Goal: Task Accomplishment & Management: Manage account settings

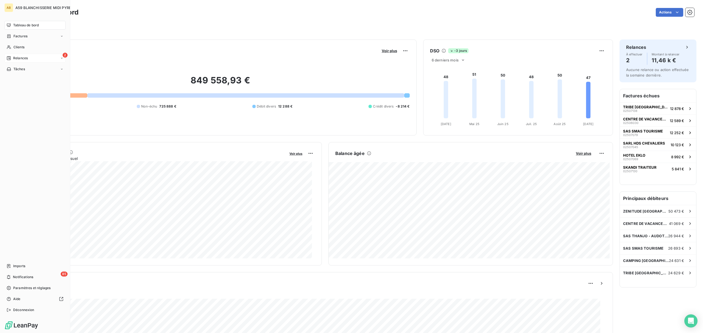
click at [31, 59] on div "2 Relances" at bounding box center [34, 58] width 61 height 9
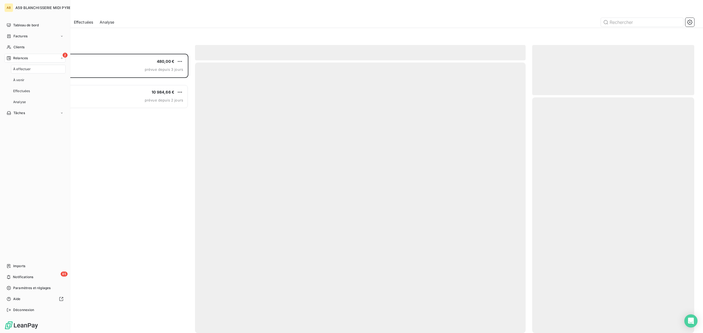
scroll to position [274, 156]
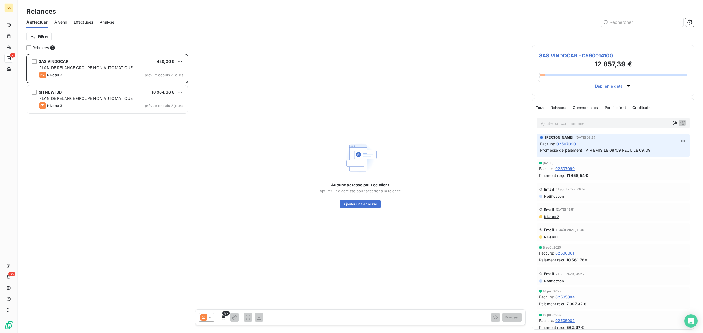
click at [83, 21] on span "Effectuées" at bounding box center [83, 21] width 19 height 5
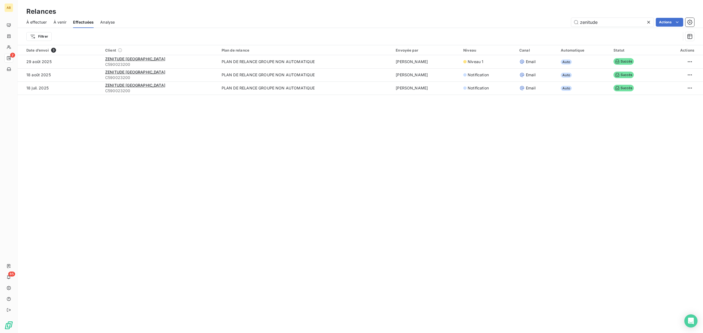
click at [65, 23] on span "À venir" at bounding box center [60, 21] width 13 height 5
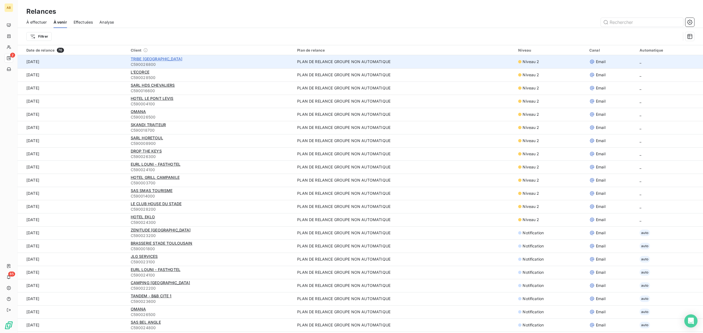
click at [147, 58] on span "TRIBE [GEOGRAPHIC_DATA]" at bounding box center [157, 59] width 52 height 5
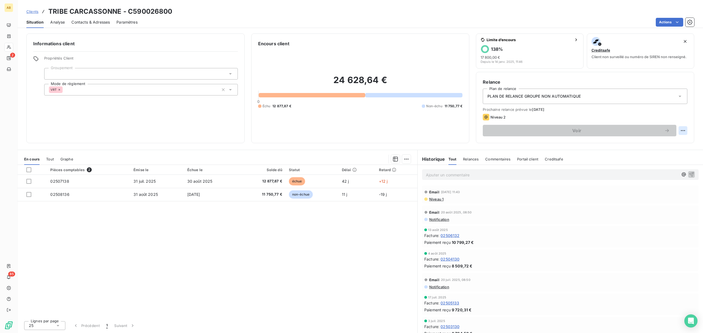
click at [685, 131] on html "AB 2 85 Clients TRIBE CARCASSONNE - C590026800 Situation Analyse Contacts & Adr…" at bounding box center [351, 166] width 703 height 333
click at [674, 141] on div "Replanifier cette action" at bounding box center [660, 142] width 49 height 9
select select "8"
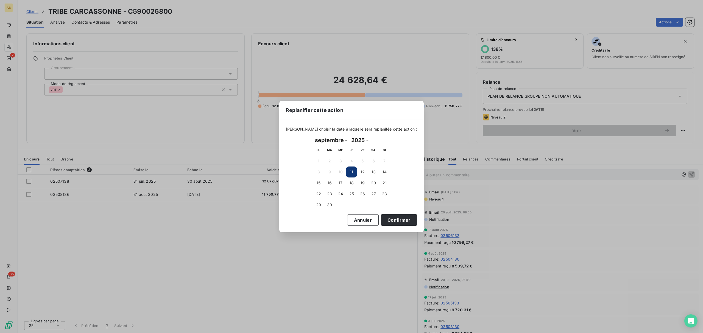
click at [354, 170] on button "11" at bounding box center [351, 172] width 11 height 11
click at [390, 219] on button "Confirmer" at bounding box center [399, 220] width 36 height 12
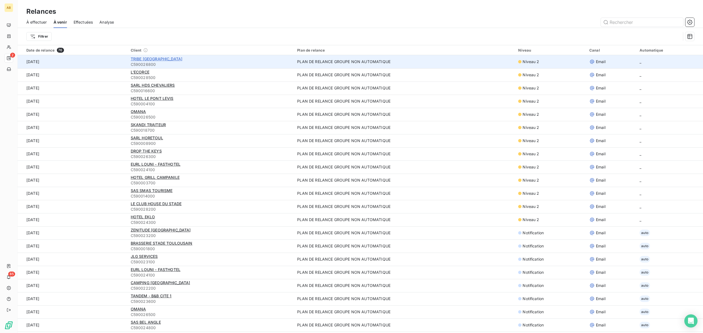
click at [159, 60] on span "TRIBE [GEOGRAPHIC_DATA]" at bounding box center [157, 59] width 52 height 5
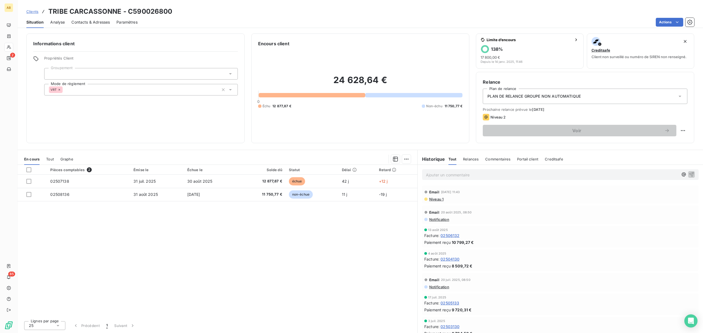
click at [680, 103] on div "PLAN DE RELANCE GROUPE NON AUTOMATIQUE" at bounding box center [585, 96] width 205 height 15
click at [686, 129] on html "AB 2 85 Clients TRIBE CARCASSONNE - C590026800 Situation Analyse Contacts & Adr…" at bounding box center [351, 166] width 703 height 333
click at [541, 107] on span "[DATE]" at bounding box center [538, 109] width 12 height 4
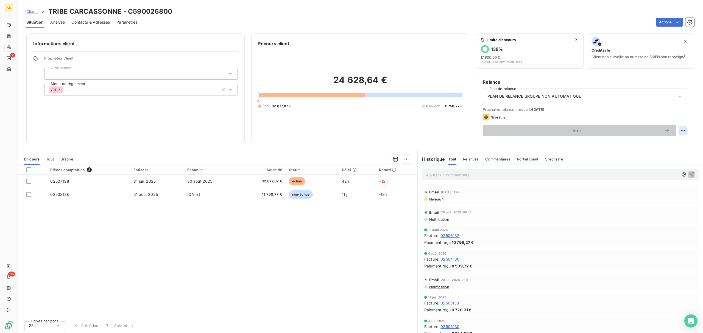
click at [683, 129] on html "AB 2 85 Clients TRIBE CARCASSONNE - C590026800 Situation Analyse Contacts & Adr…" at bounding box center [351, 166] width 703 height 333
click at [653, 144] on div "Replanifier cette action" at bounding box center [660, 142] width 49 height 9
select select "8"
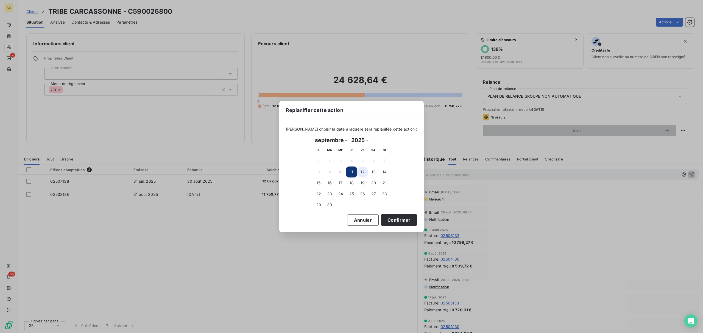
click at [363, 172] on button "12" at bounding box center [362, 172] width 11 height 11
click at [388, 218] on button "Confirmer" at bounding box center [399, 220] width 36 height 12
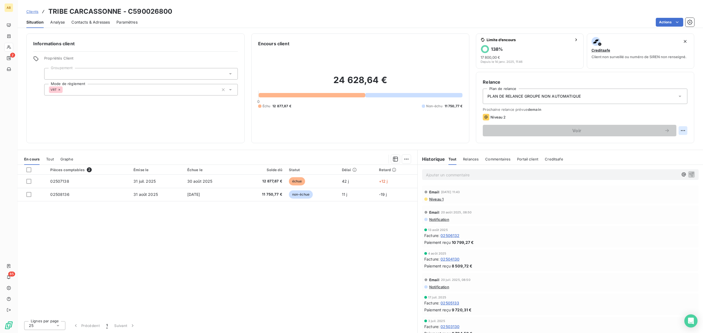
click at [681, 132] on html "AB 2 85 Clients TRIBE CARCASSONNE - C590026800 Situation Analyse Contacts & Adr…" at bounding box center [351, 166] width 703 height 333
click at [659, 141] on div "Replanifier cette action" at bounding box center [660, 142] width 49 height 9
select select "8"
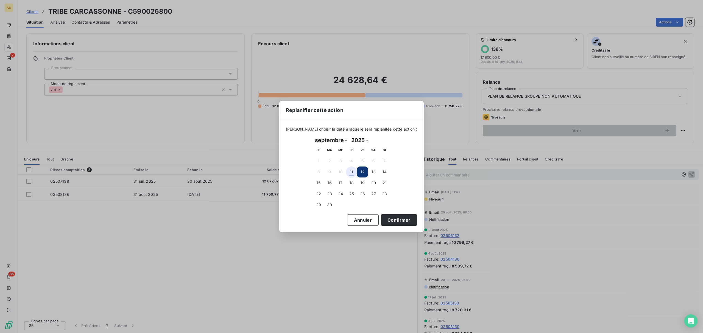
click at [353, 172] on button "11" at bounding box center [351, 172] width 11 height 11
click at [391, 220] on button "Confirmer" at bounding box center [399, 220] width 36 height 12
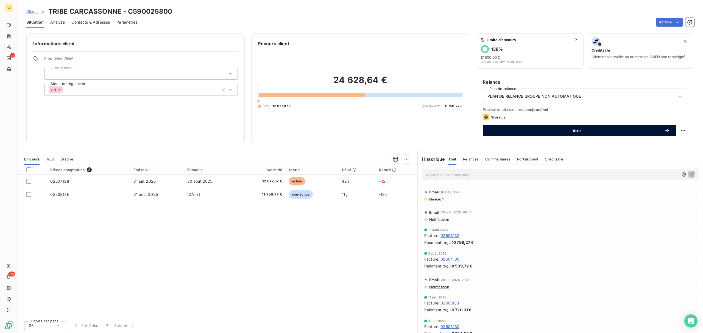
click at [566, 127] on button "Voir" at bounding box center [580, 131] width 194 height 12
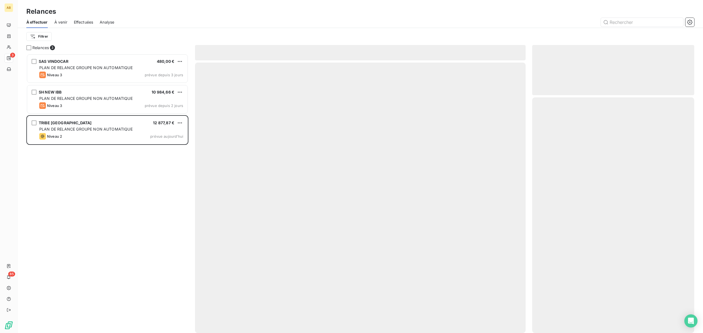
scroll to position [274, 156]
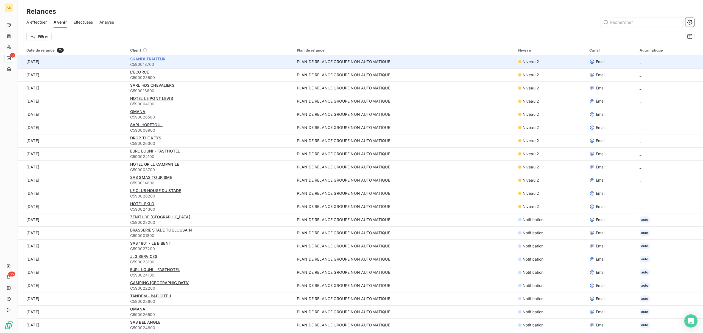
click at [147, 59] on span "SKANDI TRAITEUR" at bounding box center [147, 59] width 35 height 5
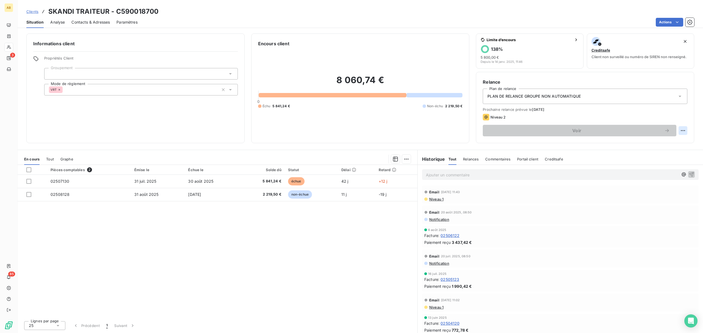
click at [684, 130] on html "AB 3 85 Clients SKANDI TRAITEUR - C590018700 Situation Analyse Contacts & Adres…" at bounding box center [351, 166] width 703 height 333
click at [669, 140] on div "Replanifier cette action" at bounding box center [660, 142] width 49 height 9
select select "8"
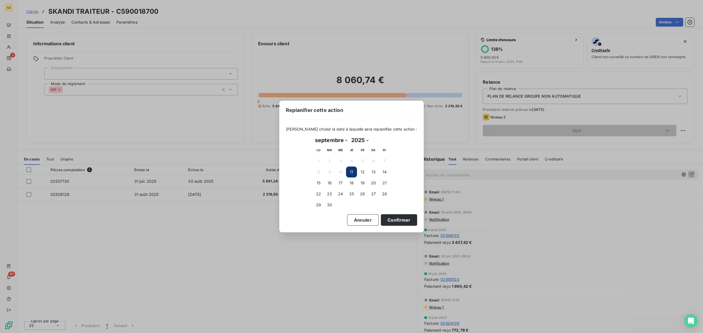
click at [352, 172] on button "11" at bounding box center [351, 172] width 11 height 11
click at [388, 220] on button "Confirmer" at bounding box center [399, 220] width 36 height 12
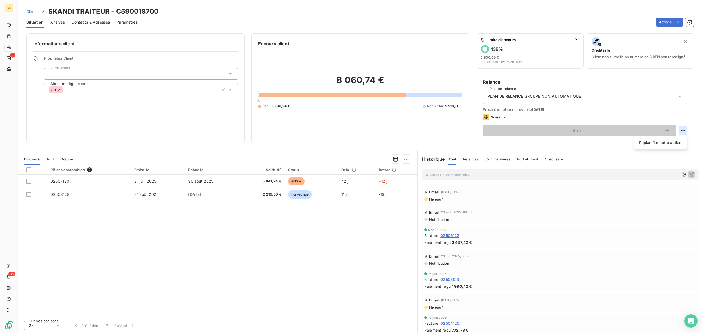
click at [680, 128] on html "AB 3 85 Clients SKANDI TRAITEUR - C590018700 Situation Analyse Contacts & Adres…" at bounding box center [351, 166] width 703 height 333
click at [661, 141] on div "Replanifier cette action" at bounding box center [660, 142] width 49 height 9
select select "8"
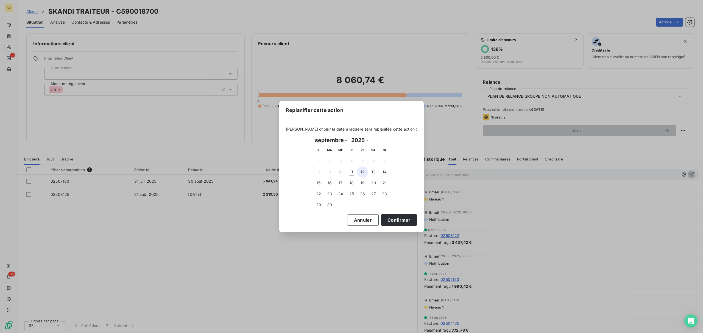
click at [365, 174] on button "12" at bounding box center [362, 172] width 11 height 11
click at [399, 223] on button "Confirmer" at bounding box center [399, 220] width 36 height 12
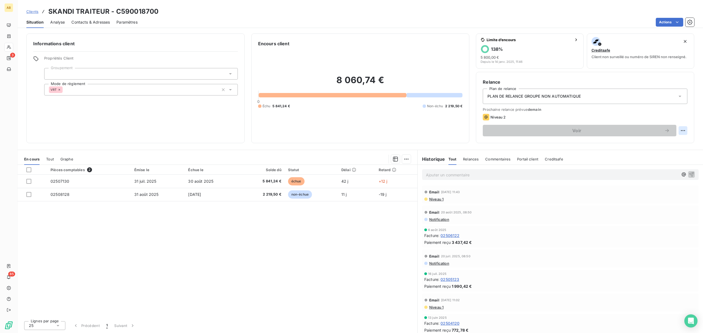
click at [683, 127] on html "AB 3 85 Clients SKANDI TRAITEUR - C590018700 Situation Analyse Contacts & Adres…" at bounding box center [351, 166] width 703 height 333
click at [664, 140] on div "Replanifier cette action" at bounding box center [660, 142] width 49 height 9
select select "8"
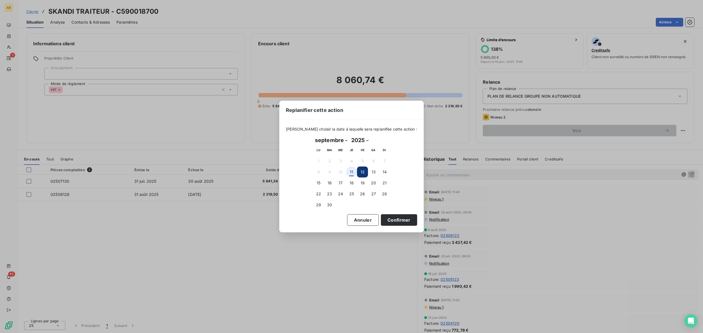
click at [352, 172] on button "11" at bounding box center [351, 172] width 11 height 11
click at [394, 219] on button "Confirmer" at bounding box center [399, 220] width 36 height 12
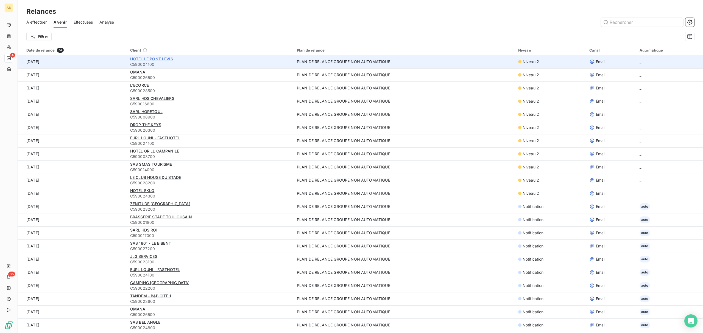
click at [162, 58] on span "HOTEL LE PONT LEVIS" at bounding box center [151, 59] width 43 height 5
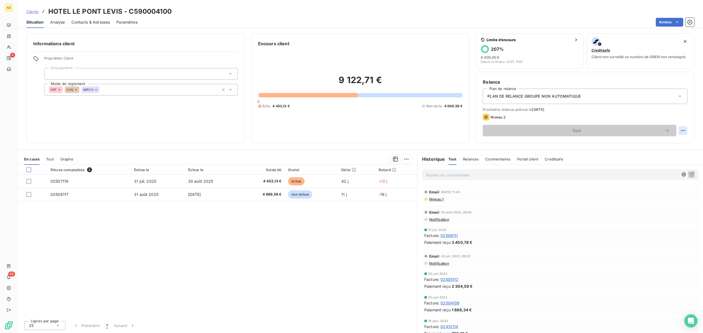
click at [680, 130] on html "AB 4 85 Clients HOTEL LE PONT LEVIS - C590004100 Situation Analyse Contacts & A…" at bounding box center [351, 166] width 703 height 333
click at [651, 146] on div "Replanifier cette action" at bounding box center [660, 142] width 49 height 9
select select "8"
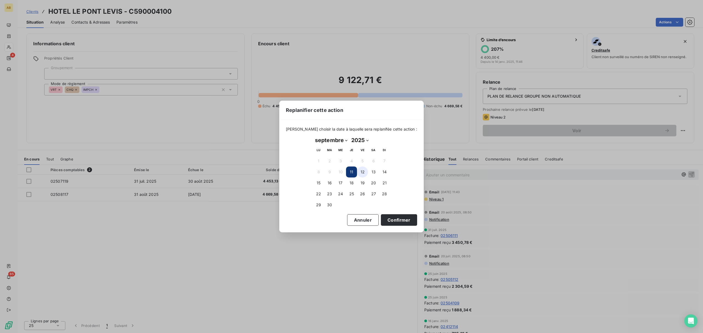
click at [364, 172] on button "12" at bounding box center [362, 172] width 11 height 11
click at [360, 220] on button "Annuler" at bounding box center [363, 220] width 32 height 12
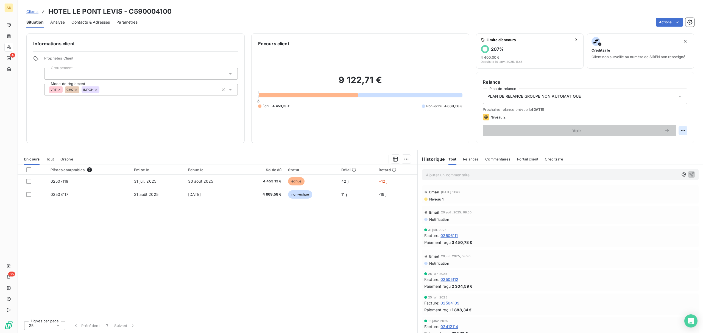
click at [682, 129] on html "AB 4 85 Clients HOTEL LE PONT LEVIS - C590004100 Situation Analyse Contacts & A…" at bounding box center [351, 166] width 703 height 333
click at [671, 141] on div "Replanifier cette action" at bounding box center [660, 142] width 49 height 9
select select "8"
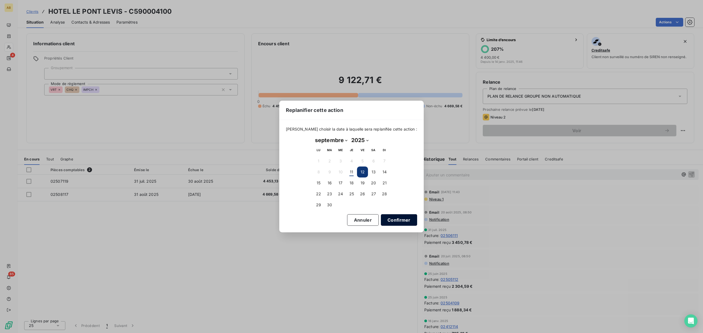
click at [391, 216] on button "Confirmer" at bounding box center [399, 220] width 36 height 12
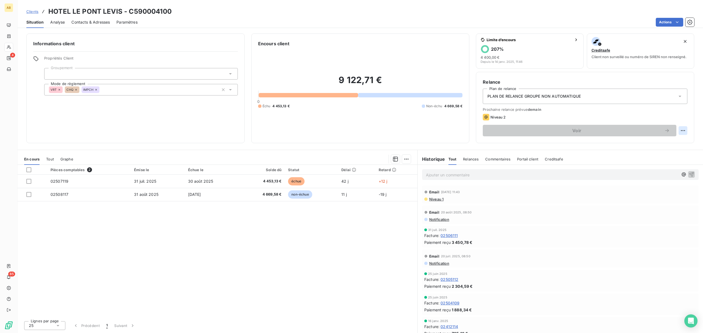
click at [680, 130] on html "AB 4 85 Clients HOTEL LE PONT LEVIS - C590004100 Situation Analyse Contacts & A…" at bounding box center [351, 166] width 703 height 333
click at [654, 142] on div "Replanifier cette action" at bounding box center [660, 142] width 49 height 9
select select "8"
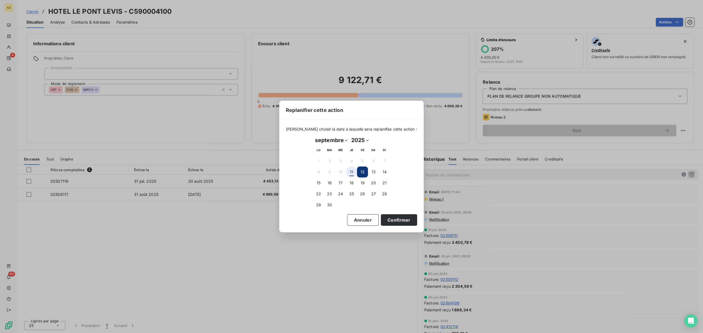
click at [352, 172] on button "11" at bounding box center [351, 172] width 11 height 11
click at [394, 220] on button "Confirmer" at bounding box center [399, 220] width 36 height 12
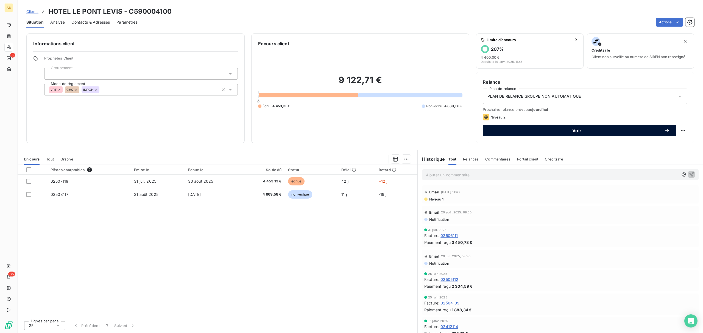
click at [598, 131] on span "Voir" at bounding box center [576, 130] width 175 height 4
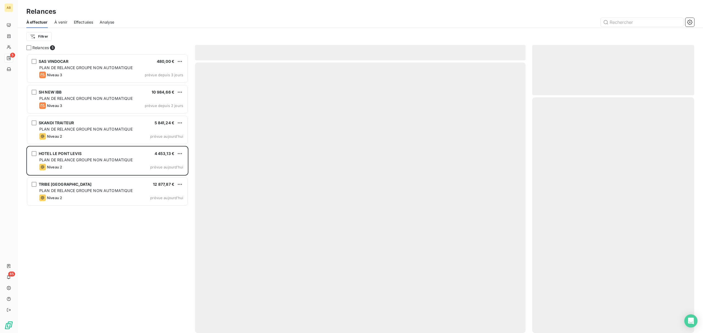
scroll to position [274, 156]
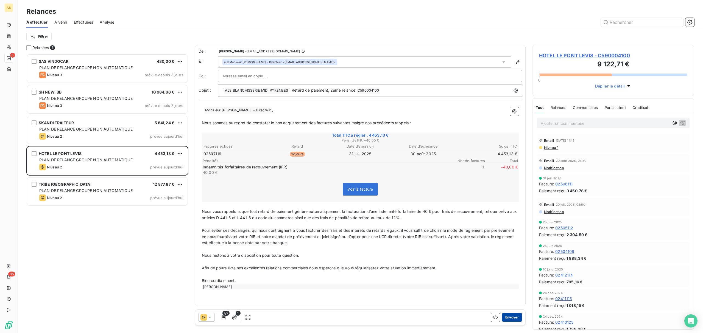
click at [512, 315] on button "Envoyer" at bounding box center [512, 317] width 20 height 9
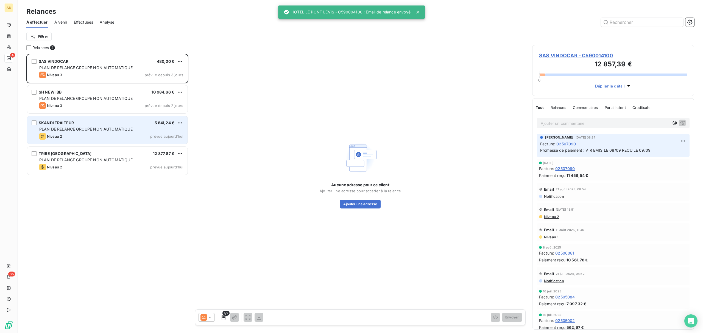
click at [136, 134] on div "Niveau 2 prévue aujourd’hui" at bounding box center [111, 136] width 144 height 7
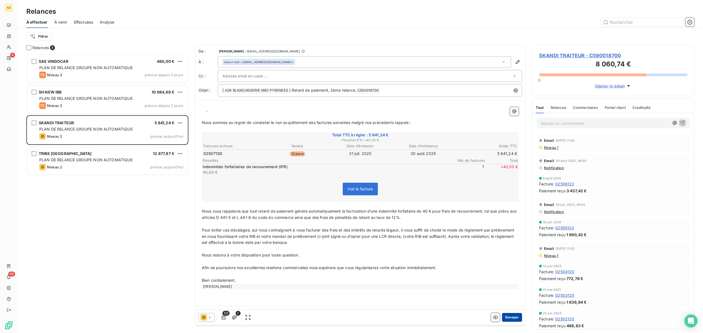
click at [519, 318] on button "Envoyer" at bounding box center [512, 317] width 20 height 9
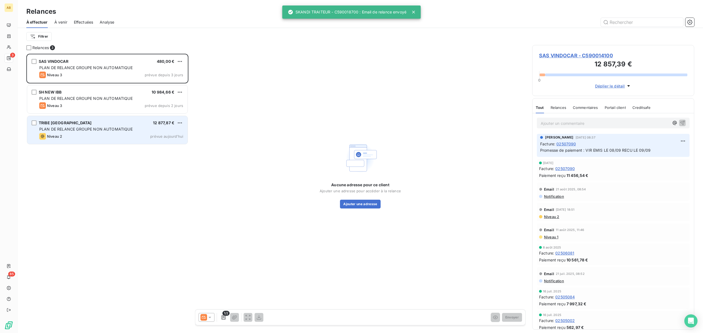
click at [99, 127] on span "PLAN DE RELANCE GROUPE NON AUTOMATIQUE" at bounding box center [85, 129] width 93 height 5
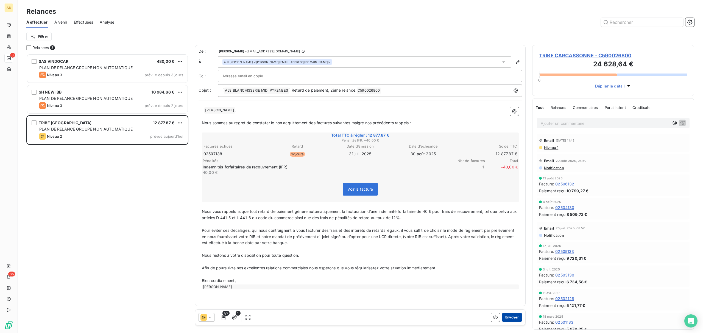
click at [512, 318] on button "Envoyer" at bounding box center [512, 317] width 20 height 9
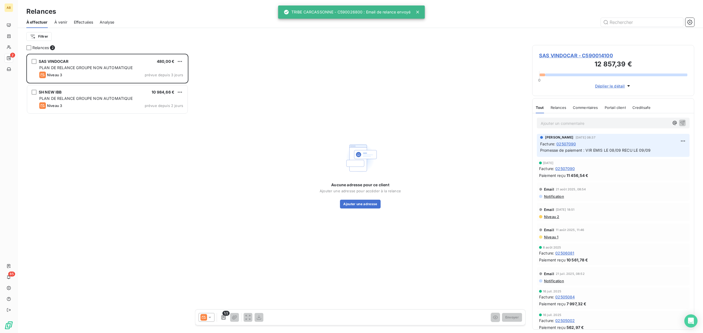
click at [63, 21] on span "À venir" at bounding box center [60, 21] width 13 height 5
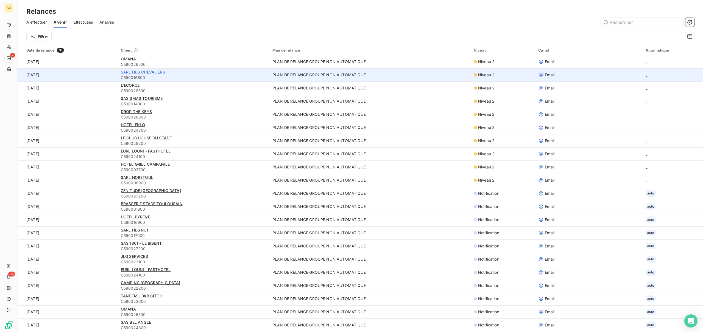
click at [134, 71] on span "SARL HDS CHEVALIERS" at bounding box center [143, 72] width 44 height 5
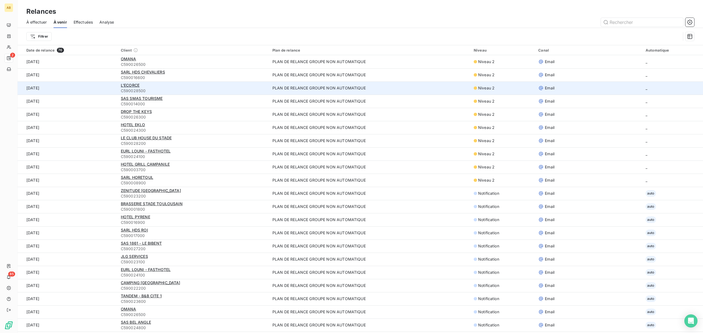
click at [126, 88] on div "L'ECORCE" at bounding box center [193, 85] width 145 height 5
click at [127, 85] on span "L'ECORCE" at bounding box center [130, 85] width 19 height 5
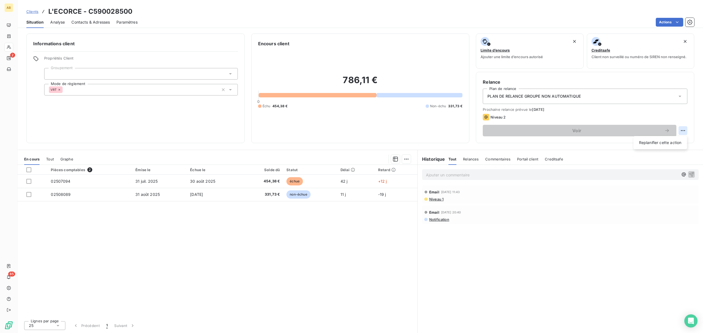
click at [681, 132] on html "AB 2 85 Clients L'ECORCE - C590028500 Situation Analyse Contacts & Adresses Par…" at bounding box center [351, 166] width 703 height 333
click at [649, 142] on div "Replanifier cette action" at bounding box center [660, 142] width 49 height 9
select select "8"
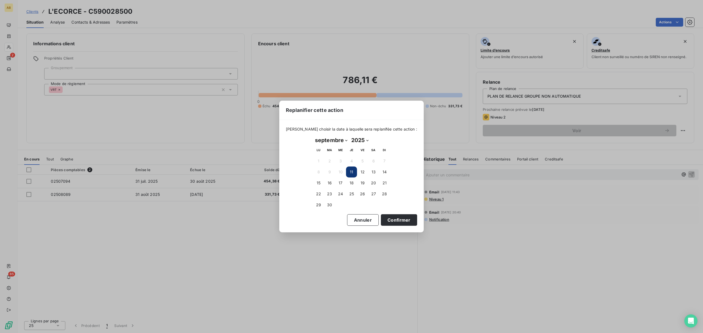
click at [349, 173] on button "11" at bounding box center [351, 172] width 11 height 11
click at [362, 172] on button "12" at bounding box center [362, 172] width 11 height 11
click at [353, 173] on button "11" at bounding box center [351, 172] width 11 height 11
click at [383, 221] on button "Confirmer" at bounding box center [399, 220] width 36 height 12
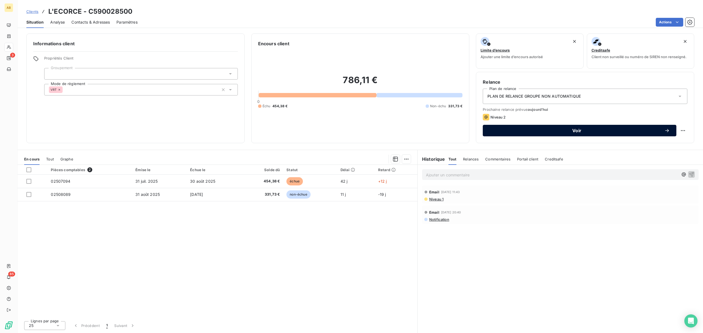
click at [597, 131] on span "Voir" at bounding box center [576, 130] width 175 height 4
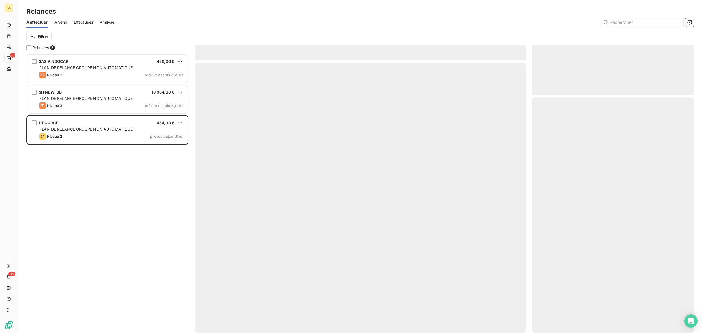
scroll to position [274, 156]
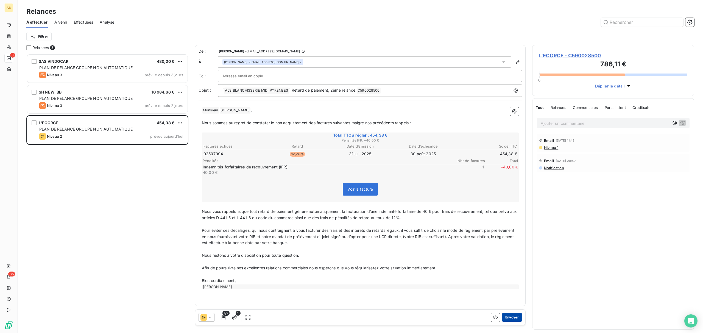
click at [515, 316] on button "Envoyer" at bounding box center [512, 317] width 20 height 9
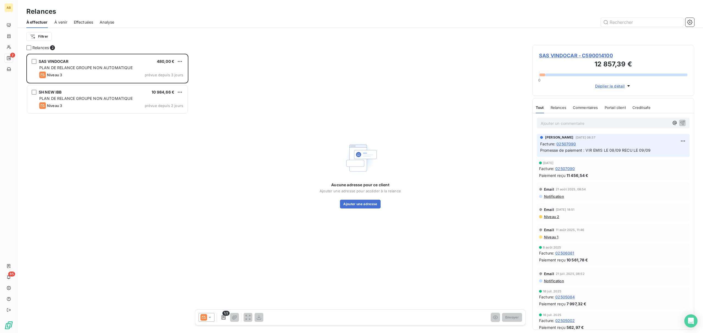
click at [63, 22] on span "À venir" at bounding box center [60, 21] width 13 height 5
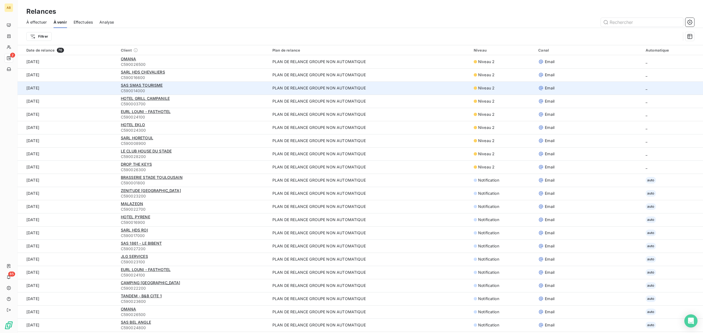
click at [149, 83] on div "SAS SMAS TOURISME" at bounding box center [193, 85] width 145 height 5
click at [149, 85] on span "SAS SMAS TOURISME" at bounding box center [142, 85] width 42 height 5
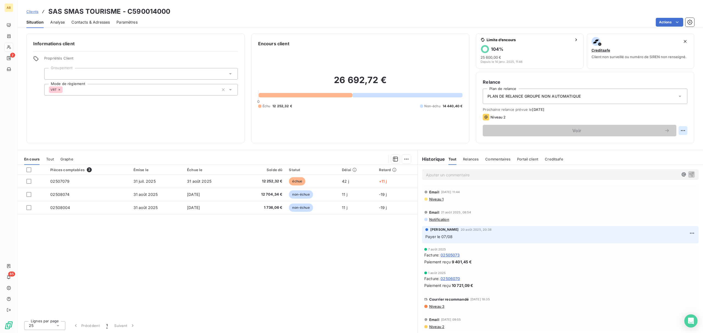
click at [681, 128] on html "AB 2 85 Clients SAS SMAS TOURISME - C590014000 Situation Analyse Contacts & Adr…" at bounding box center [351, 166] width 703 height 333
click at [649, 143] on div "Replanifier cette action" at bounding box center [660, 142] width 49 height 9
select select "8"
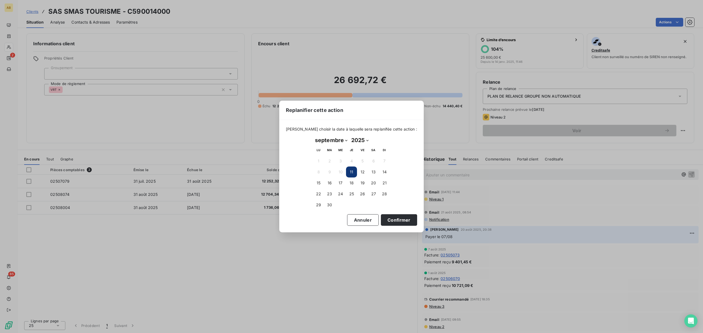
click at [350, 172] on button "11" at bounding box center [351, 172] width 11 height 11
click at [394, 220] on button "Confirmer" at bounding box center [399, 220] width 36 height 12
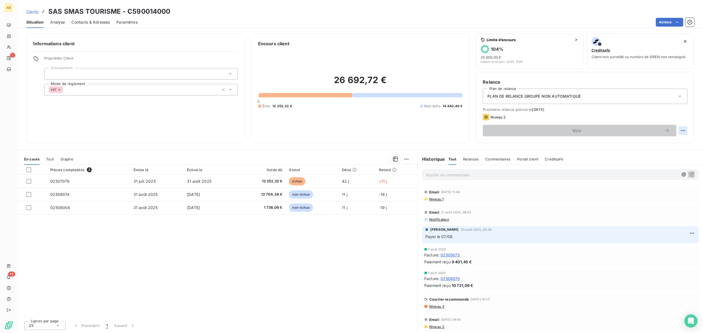
click at [684, 132] on html "AB 2 85 Clients SAS SMAS TOURISME - C590014000 Situation Analyse Contacts & Adr…" at bounding box center [351, 166] width 703 height 333
click at [647, 145] on div "Replanifier cette action" at bounding box center [660, 142] width 49 height 9
select select "8"
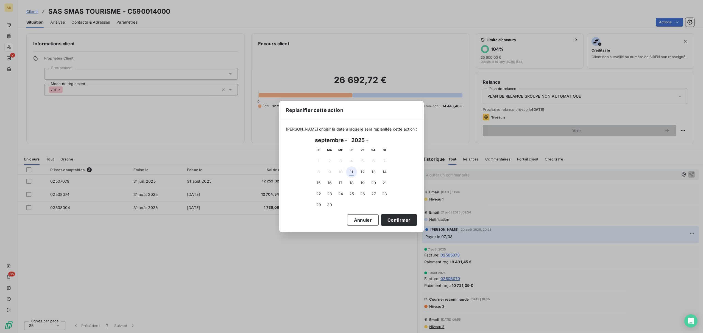
click at [354, 170] on button "11" at bounding box center [351, 172] width 11 height 11
click at [391, 219] on button "Confirmer" at bounding box center [399, 220] width 36 height 12
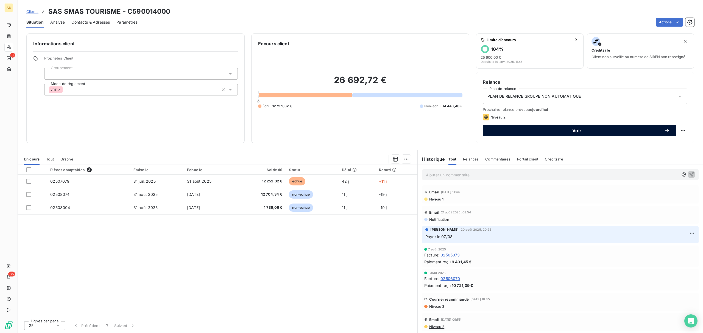
click at [630, 129] on span "Voir" at bounding box center [576, 130] width 175 height 4
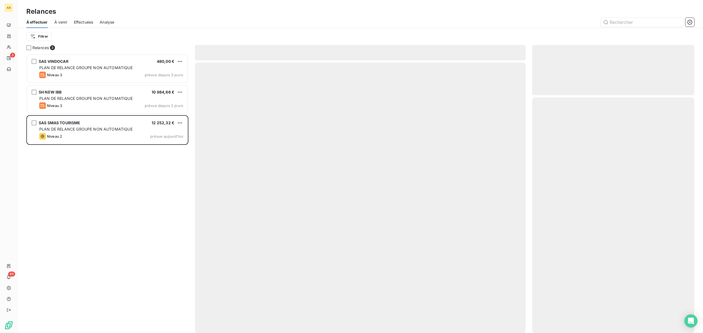
scroll to position [274, 156]
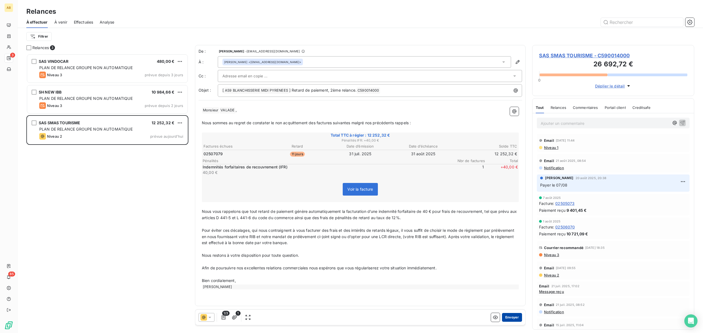
click at [519, 319] on button "Envoyer" at bounding box center [512, 317] width 20 height 9
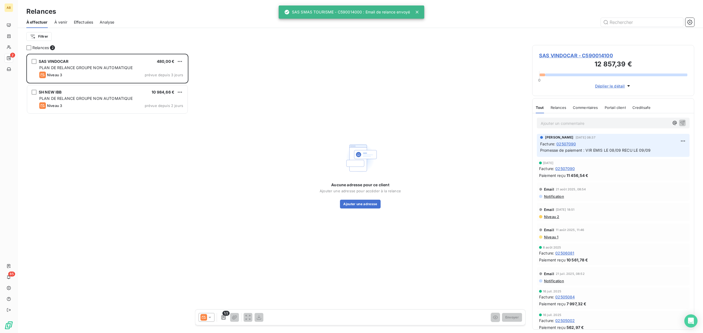
click at [62, 19] on div "À venir" at bounding box center [60, 22] width 13 height 12
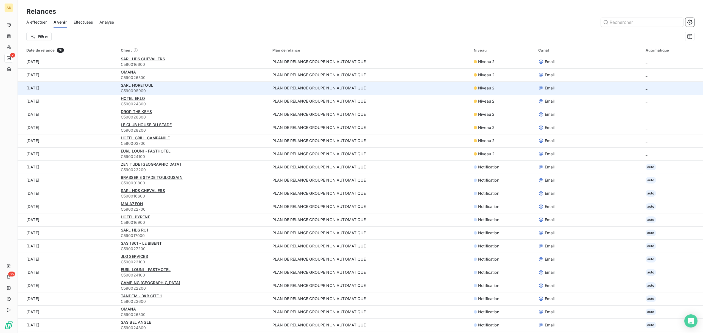
click at [136, 89] on span "C590008900" at bounding box center [193, 90] width 145 height 5
click at [136, 86] on span "SARL HORETOUL" at bounding box center [137, 85] width 32 height 5
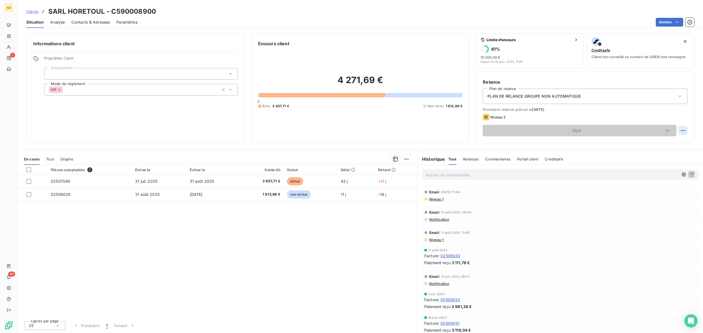
click at [681, 128] on html "AB 2 85 Clients SARL HORETOUL - C590008900 Situation Analyse Contacts & Adresse…" at bounding box center [351, 166] width 703 height 333
click at [643, 143] on div "Replanifier cette action" at bounding box center [660, 142] width 49 height 9
select select "8"
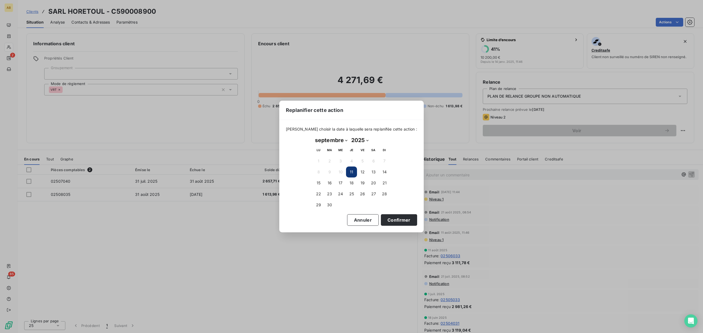
click at [349, 173] on button "11" at bounding box center [351, 172] width 11 height 11
click at [359, 171] on button "12" at bounding box center [362, 172] width 11 height 11
click at [352, 171] on button "11" at bounding box center [351, 172] width 11 height 11
click at [392, 219] on button "Confirmer" at bounding box center [399, 220] width 36 height 12
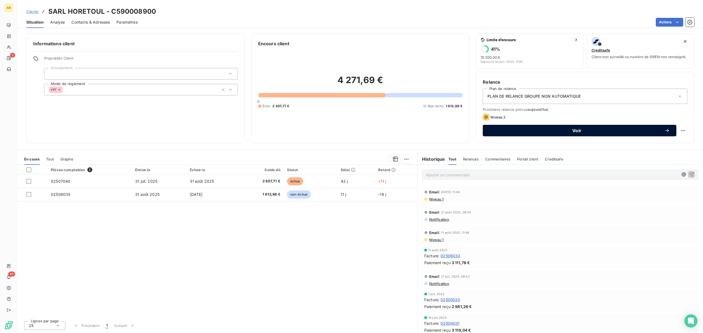
click at [568, 133] on button "Voir" at bounding box center [580, 131] width 194 height 12
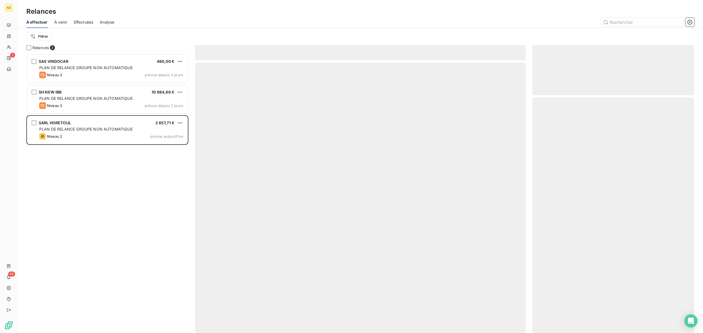
scroll to position [274, 156]
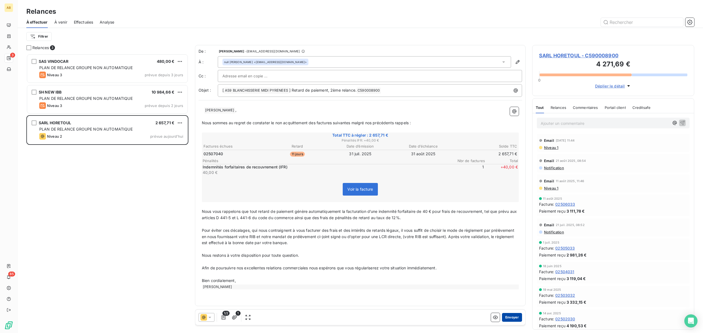
click at [509, 318] on button "Envoyer" at bounding box center [512, 317] width 20 height 9
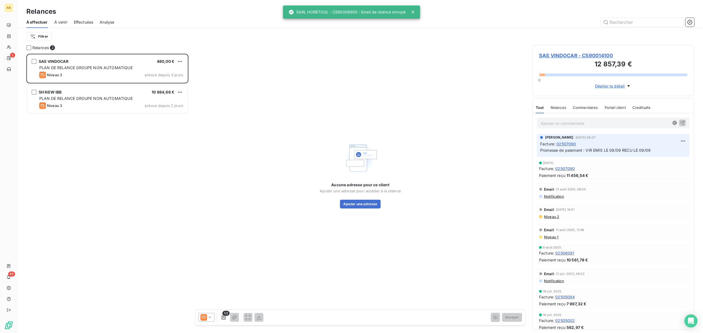
click at [61, 25] on div "À venir" at bounding box center [60, 22] width 13 height 12
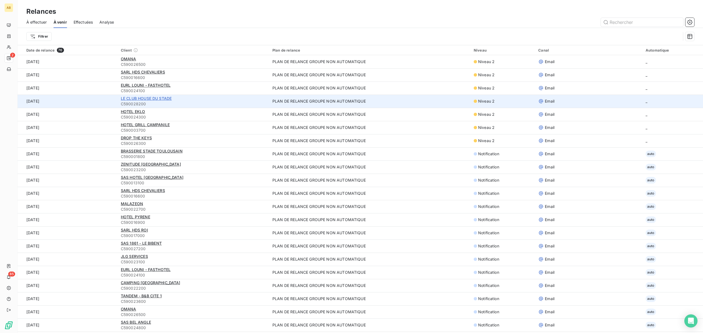
click at [143, 99] on span "LE CLUB HOUSE DU STADE" at bounding box center [146, 98] width 51 height 5
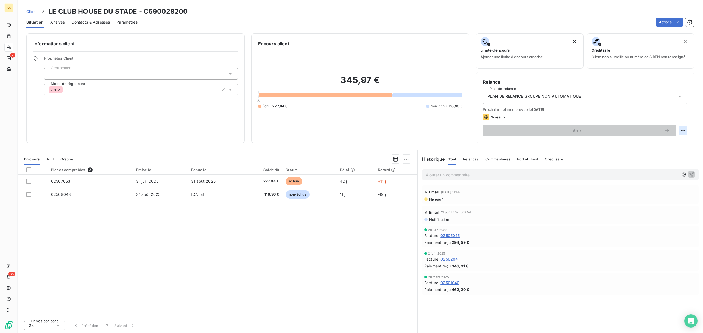
click at [682, 128] on html "AB 2 85 Clients LE CLUB HOUSE DU STADE - C590028200 Situation Analyse Contacts …" at bounding box center [351, 166] width 703 height 333
click at [664, 145] on div "Replanifier cette action" at bounding box center [660, 142] width 49 height 9
select select "8"
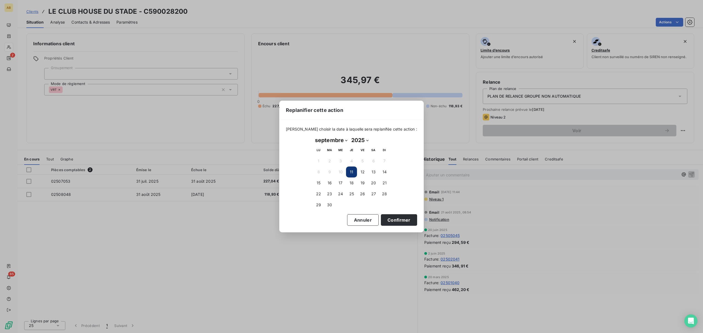
click at [352, 170] on button "11" at bounding box center [351, 172] width 11 height 11
click at [360, 172] on button "12" at bounding box center [362, 172] width 11 height 11
click at [351, 172] on button "11" at bounding box center [351, 172] width 11 height 11
click at [402, 219] on button "Confirmer" at bounding box center [399, 220] width 36 height 12
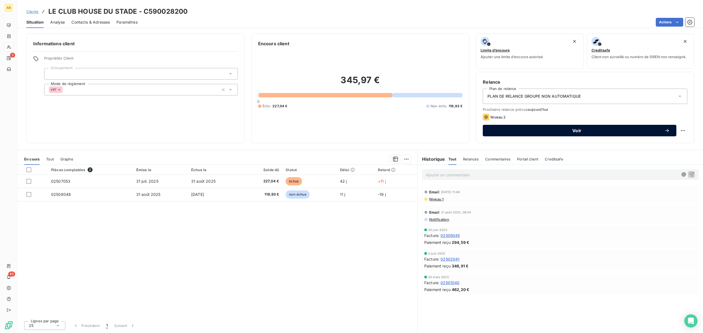
click at [596, 133] on div "Voir" at bounding box center [579, 130] width 180 height 5
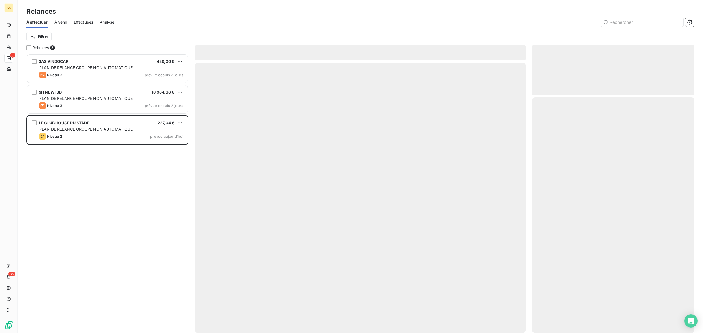
scroll to position [274, 156]
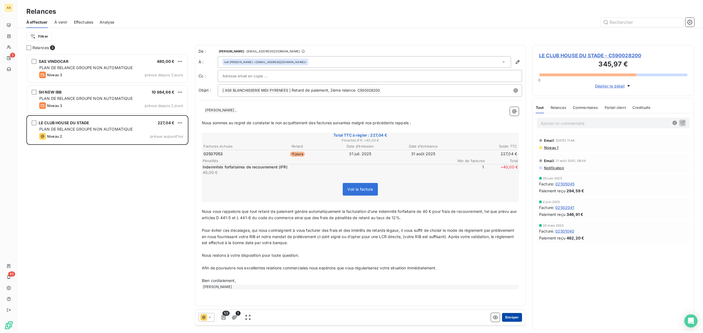
click at [517, 316] on button "Envoyer" at bounding box center [512, 317] width 20 height 9
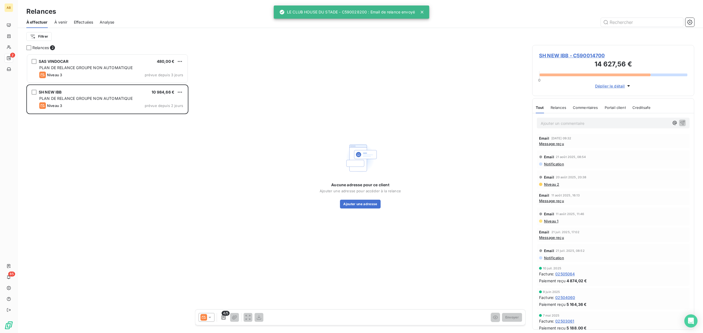
click at [61, 20] on span "À venir" at bounding box center [60, 21] width 13 height 5
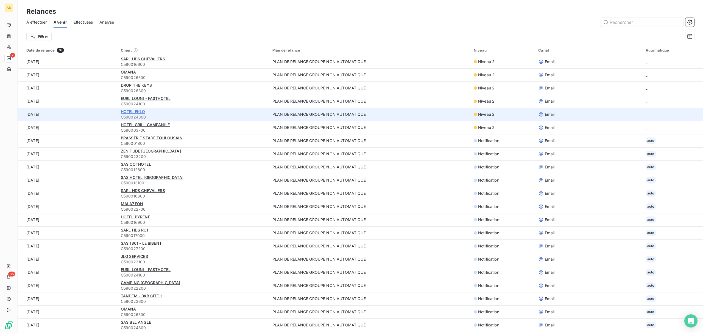
click at [130, 111] on span "HOTEL EKLO" at bounding box center [133, 111] width 24 height 5
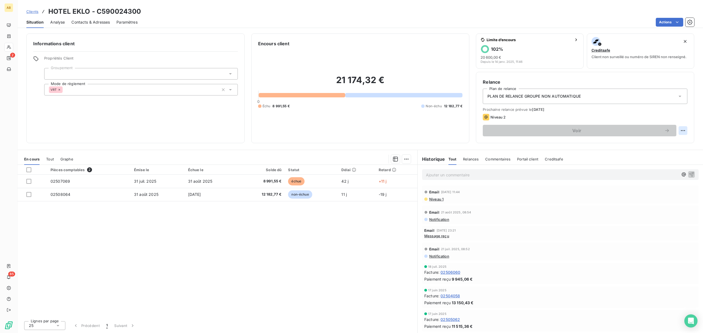
click at [681, 132] on html "AB 2 85 Clients HOTEL EKLO - C590024300 Situation Analyse Contacts & Adresses P…" at bounding box center [351, 166] width 703 height 333
click at [664, 144] on div "Replanifier cette action" at bounding box center [660, 142] width 49 height 9
select select "8"
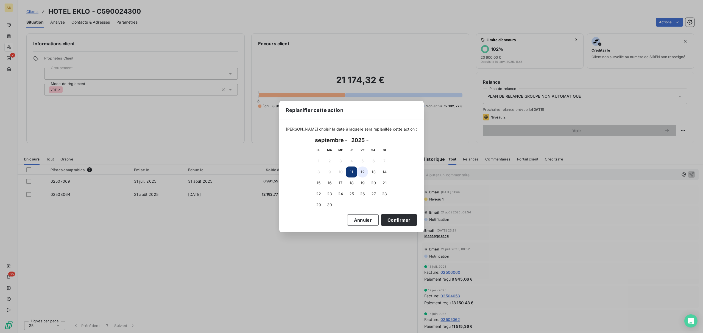
click at [363, 174] on button "12" at bounding box center [362, 172] width 11 height 11
click at [354, 171] on button "11" at bounding box center [351, 172] width 11 height 11
click at [400, 219] on button "Confirmer" at bounding box center [399, 220] width 36 height 12
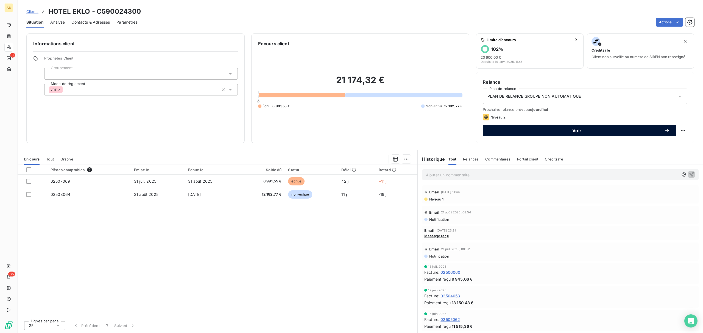
click at [573, 135] on button "Voir" at bounding box center [580, 131] width 194 height 12
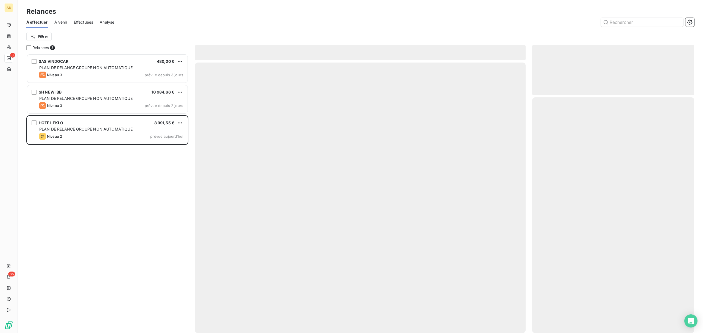
scroll to position [274, 156]
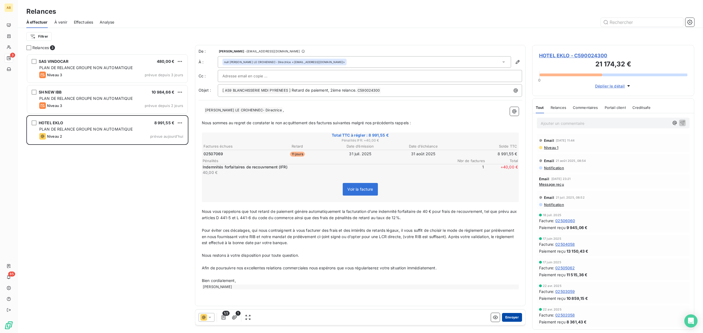
click at [512, 318] on button "Envoyer" at bounding box center [512, 317] width 20 height 9
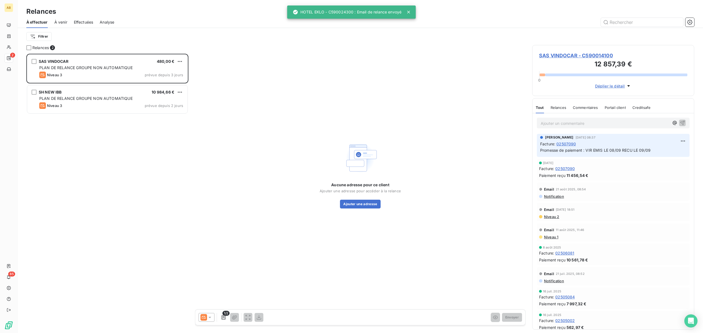
click at [65, 21] on span "À venir" at bounding box center [60, 21] width 13 height 5
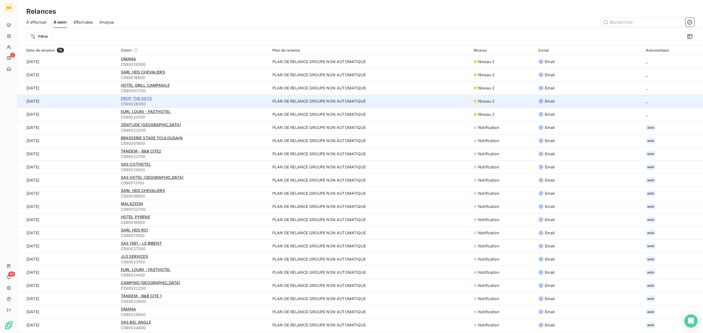
click at [143, 97] on span "DROP THE KEYS" at bounding box center [136, 98] width 31 height 5
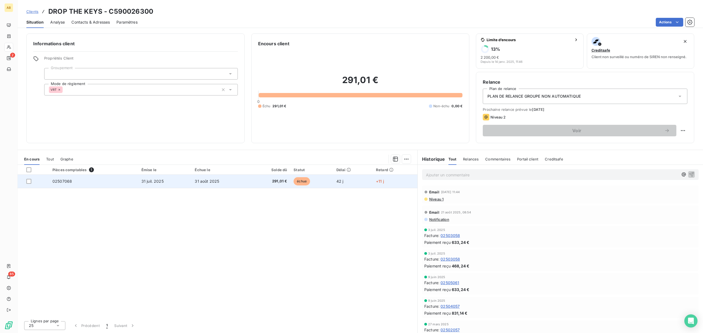
click at [268, 182] on span "291,01 €" at bounding box center [269, 181] width 35 height 5
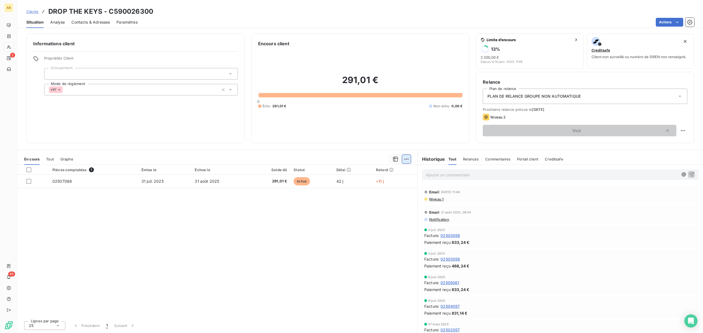
click at [408, 158] on html "AB 2 85 Clients DROP THE KEYS - C590026300 Situation Analyse Contacts & Adresse…" at bounding box center [351, 166] width 703 height 333
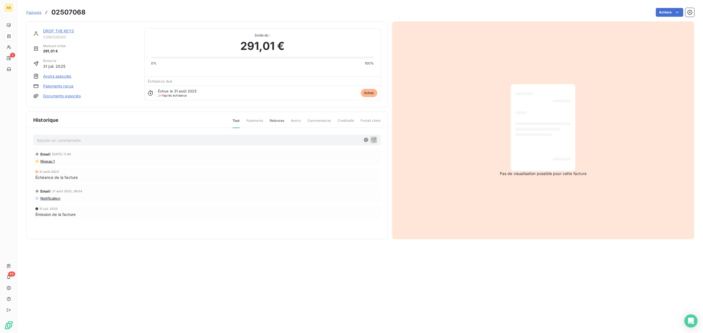
click at [64, 87] on link "Paiements reçus" at bounding box center [58, 85] width 30 height 5
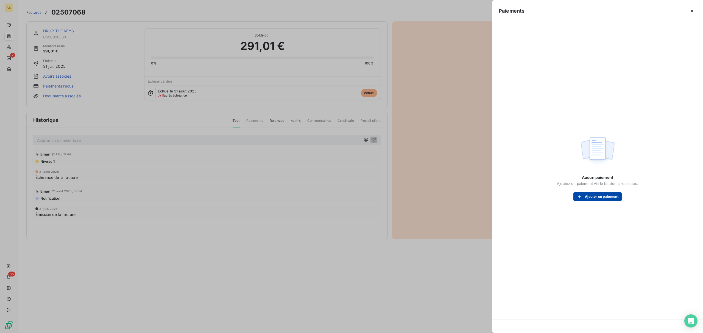
click at [608, 200] on button "Ajouter un paiement" at bounding box center [597, 196] width 48 height 9
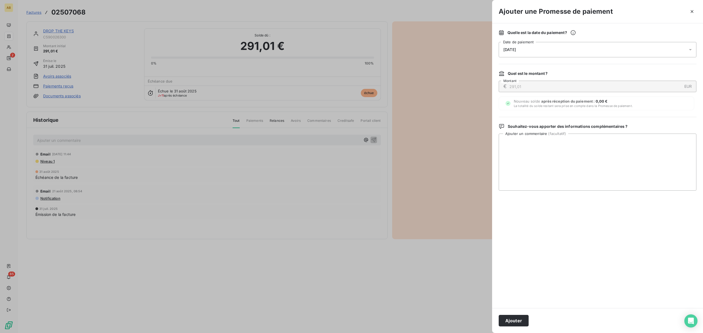
click at [689, 53] on div at bounding box center [691, 49] width 9 height 15
click at [517, 322] on button "Ajouter" at bounding box center [514, 321] width 30 height 12
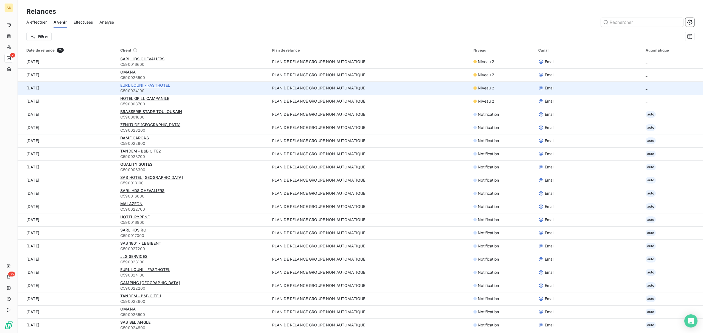
click at [147, 86] on span "EURL LOUNI - FASTHOTEL" at bounding box center [145, 85] width 50 height 5
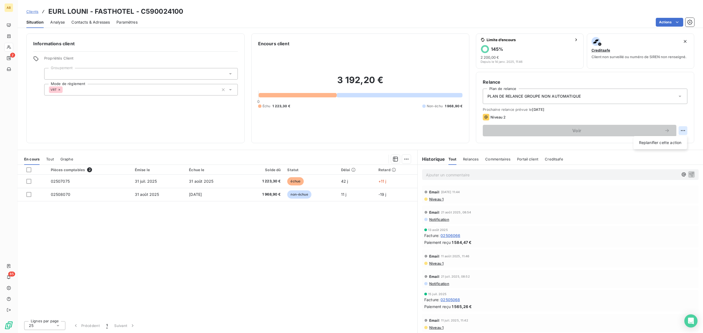
click at [686, 132] on html "AB 2 85 Clients EURL LOUNI - FASTHOTEL - C590024100 Situation Analyse Contacts …" at bounding box center [351, 166] width 703 height 333
click at [657, 144] on div "Replanifier cette action" at bounding box center [660, 142] width 49 height 9
select select "8"
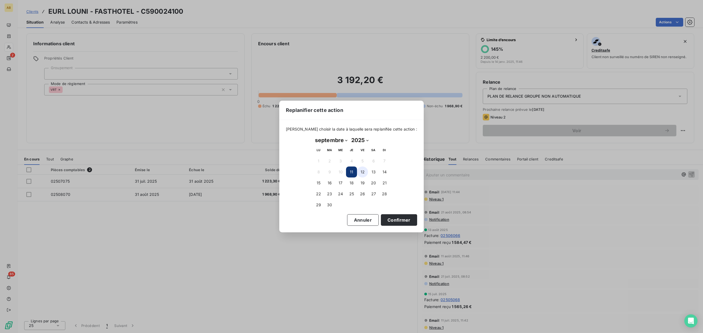
click at [357, 172] on button "12" at bounding box center [362, 172] width 11 height 11
click at [355, 172] on button "11" at bounding box center [351, 172] width 11 height 11
click at [405, 218] on button "Confirmer" at bounding box center [399, 220] width 36 height 12
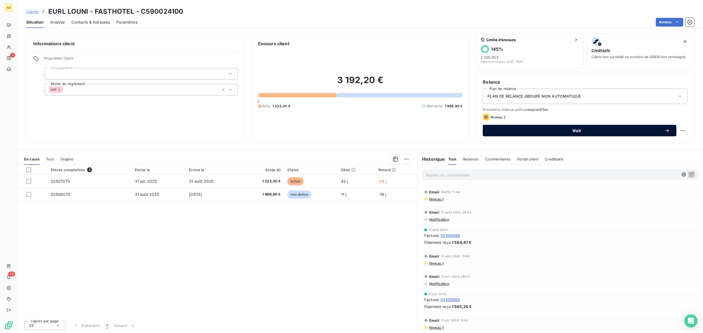
click at [608, 125] on button "Voir" at bounding box center [580, 131] width 194 height 12
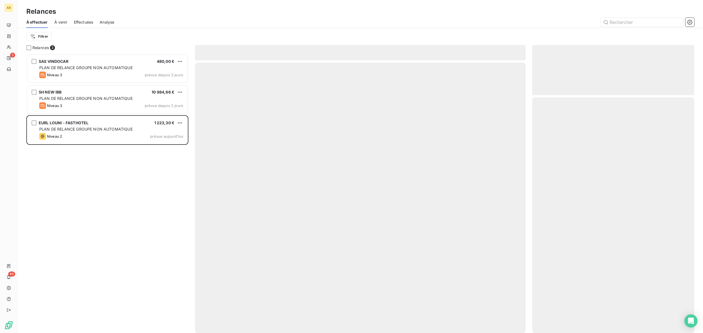
scroll to position [274, 156]
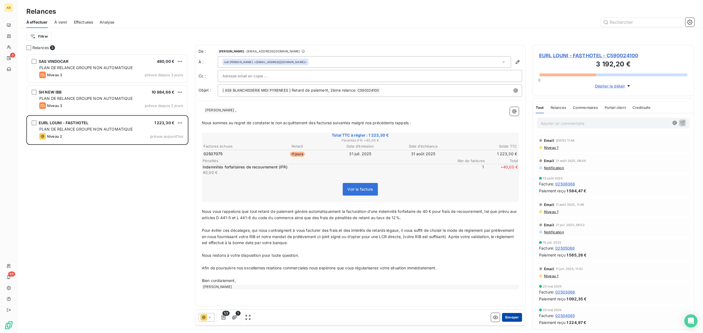
click at [514, 320] on button "Envoyer" at bounding box center [512, 317] width 20 height 9
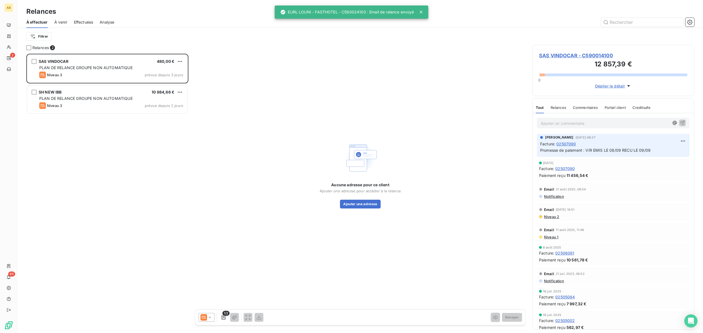
click at [63, 23] on span "À venir" at bounding box center [60, 21] width 13 height 5
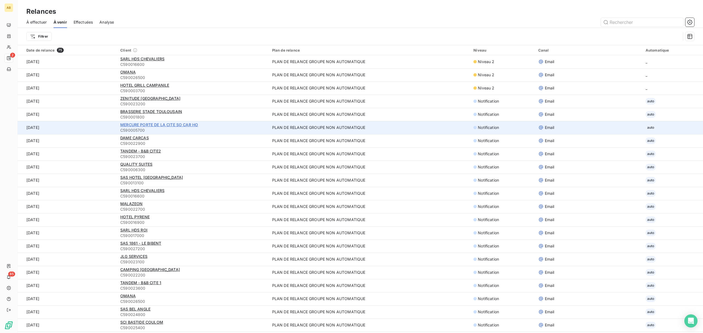
click at [170, 124] on span "MERCURE PORTE DE LA CITE SO CAR HO" at bounding box center [159, 124] width 78 height 5
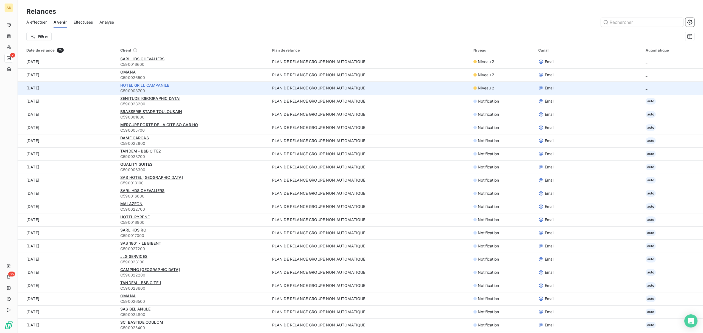
click at [147, 86] on span "HOTEL GRILL CAMPANILE" at bounding box center [144, 85] width 49 height 5
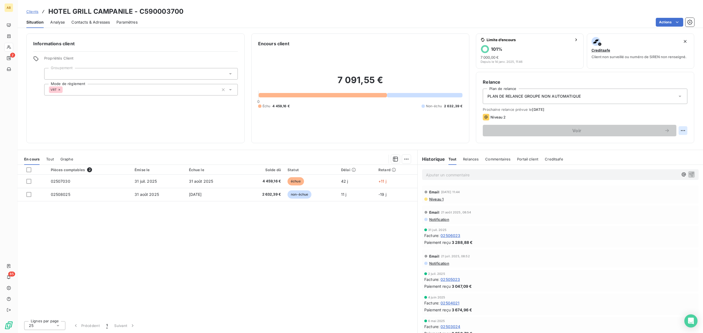
click at [682, 127] on html "AB 2 85 Clients HOTEL GRILL CAMPANILE - C590003700 Situation Analyse Contacts &…" at bounding box center [351, 166] width 703 height 333
click at [669, 144] on div "Replanifier cette action" at bounding box center [660, 142] width 49 height 9
select select "8"
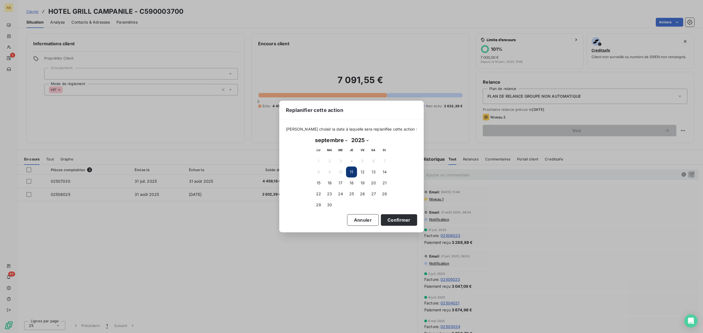
click at [351, 171] on button "11" at bounding box center [351, 172] width 11 height 11
click at [361, 171] on button "12" at bounding box center [362, 172] width 11 height 11
click at [346, 170] on button "11" at bounding box center [351, 172] width 11 height 11
click at [400, 220] on button "Confirmer" at bounding box center [399, 220] width 36 height 12
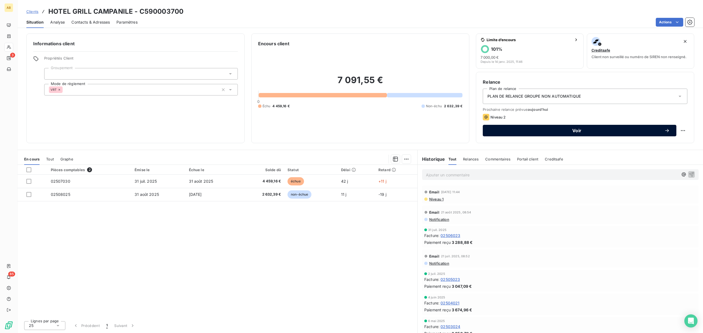
click at [606, 133] on div "Voir" at bounding box center [579, 130] width 180 height 5
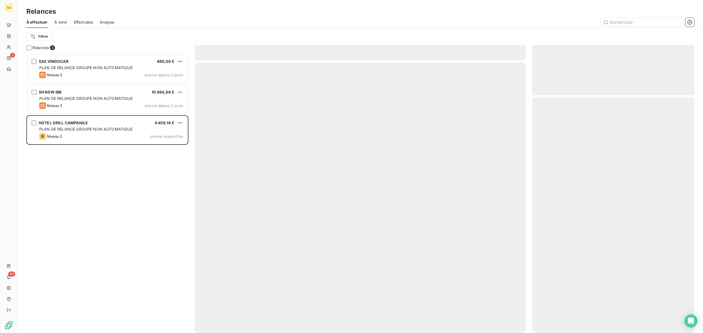
scroll to position [274, 156]
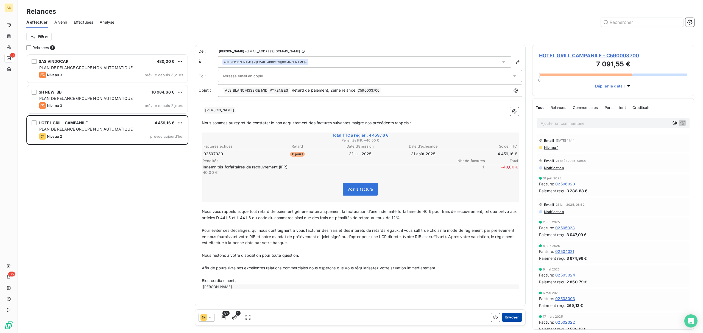
click at [514, 320] on button "Envoyer" at bounding box center [512, 317] width 20 height 9
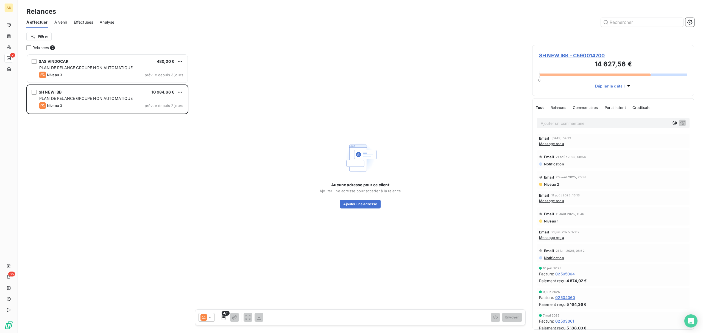
click at [61, 23] on span "À venir" at bounding box center [60, 21] width 13 height 5
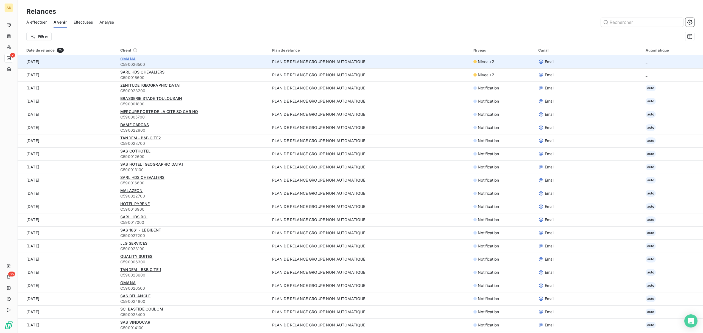
click at [128, 60] on span "OMANA" at bounding box center [127, 59] width 15 height 5
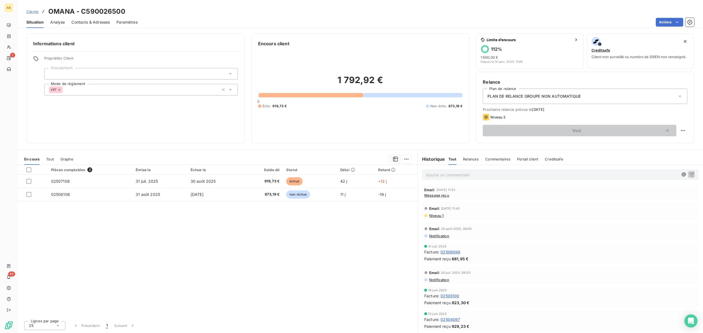
click at [58, 23] on span "Analyse" at bounding box center [57, 21] width 15 height 5
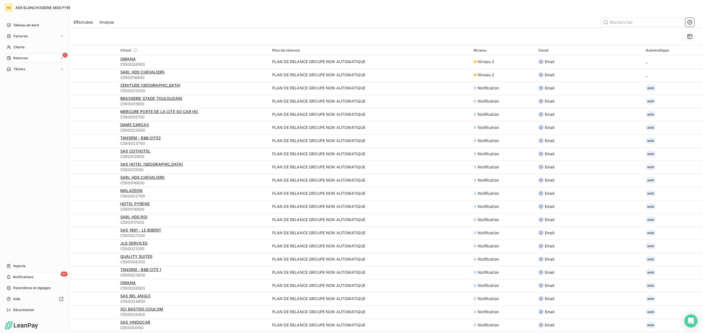
click at [27, 277] on span "Notifications" at bounding box center [23, 277] width 20 height 5
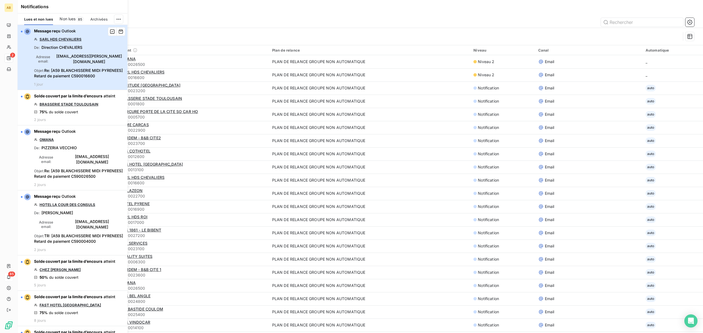
click at [76, 61] on div "Adresse email : [EMAIL_ADDRESS][PERSON_NAME][DOMAIN_NAME]" at bounding box center [79, 59] width 90 height 11
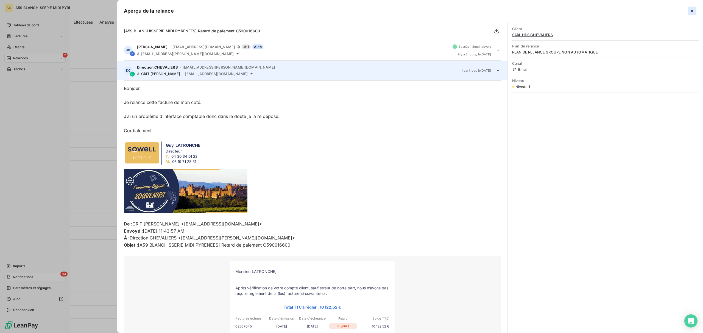
click at [690, 13] on icon "button" at bounding box center [691, 10] width 5 height 5
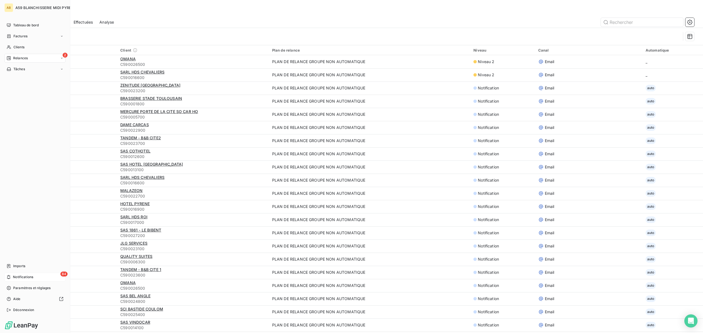
click at [32, 278] on span "Notifications" at bounding box center [23, 277] width 20 height 5
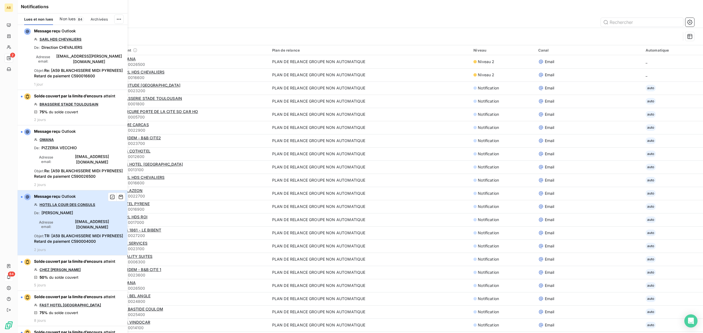
click at [91, 219] on span "[EMAIL_ADDRESS][DOMAIN_NAME]" at bounding box center [92, 224] width 64 height 11
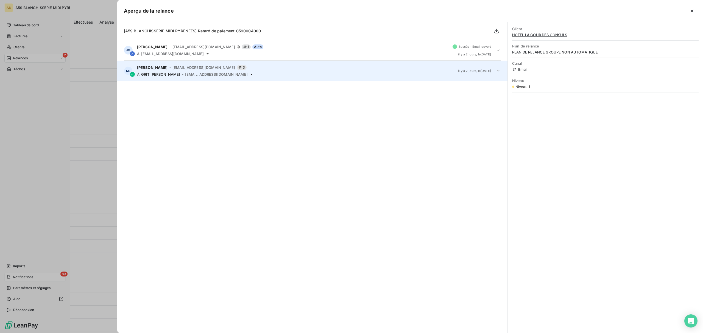
click at [158, 68] on span "[PERSON_NAME]" at bounding box center [152, 67] width 31 height 4
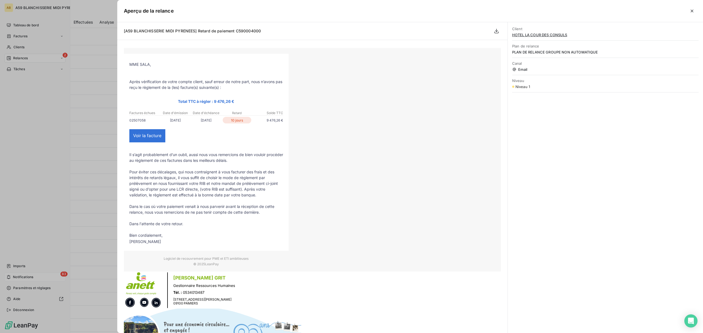
scroll to position [57, 0]
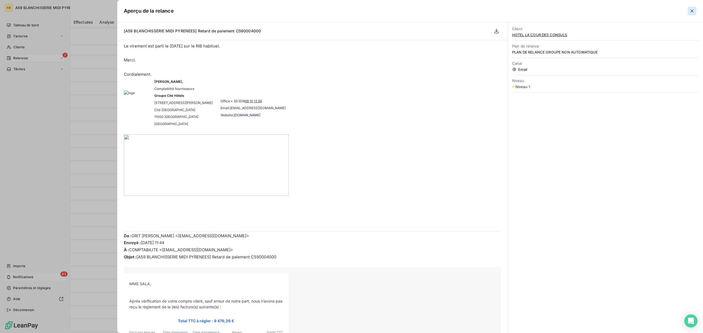
click at [692, 11] on icon "button" at bounding box center [691, 10] width 5 height 5
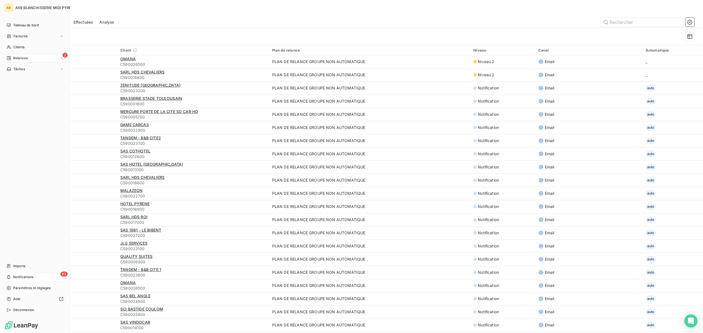
click at [36, 277] on div "83 Notifications" at bounding box center [34, 277] width 61 height 9
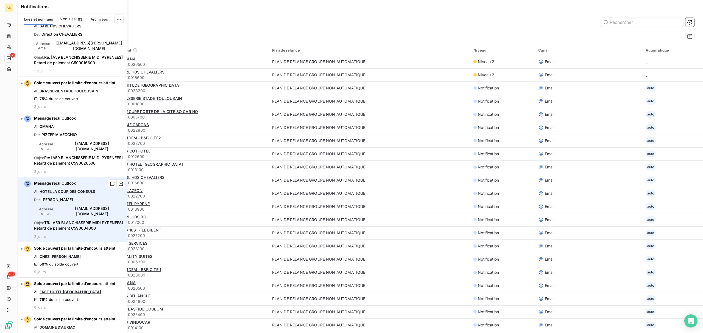
scroll to position [0, 0]
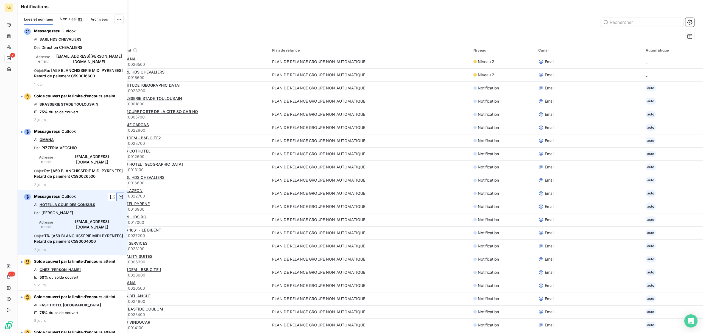
click at [118, 194] on icon "button" at bounding box center [120, 196] width 5 height 5
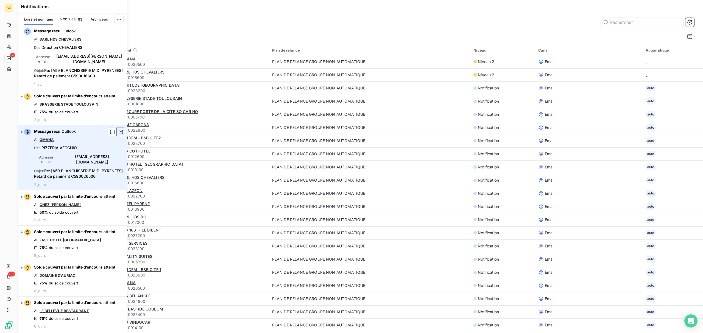
click at [119, 131] on icon "button" at bounding box center [121, 132] width 4 height 4
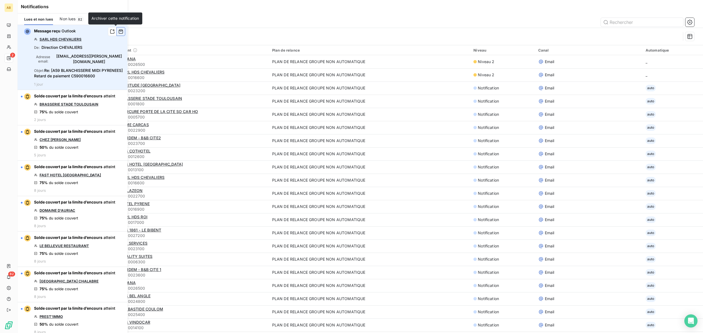
click at [118, 33] on icon "button" at bounding box center [120, 31] width 5 height 5
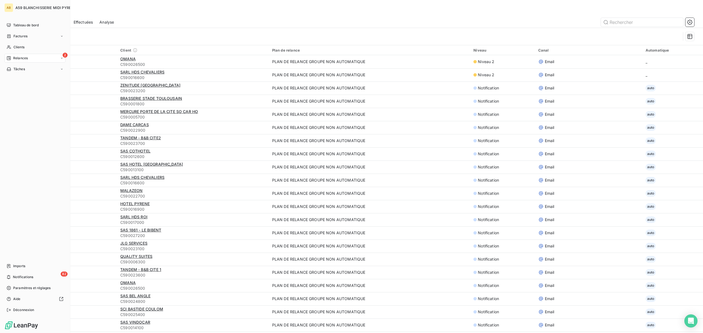
click at [7, 6] on div "AB" at bounding box center [8, 7] width 9 height 9
click at [42, 10] on div "A59 BLANCHISSERIE MIDI PYRENEES" at bounding box center [40, 7] width 50 height 9
click at [26, 26] on span "Tableau de bord" at bounding box center [26, 25] width 26 height 5
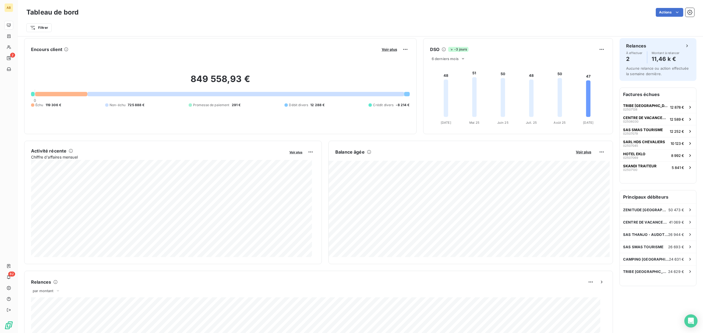
scroll to position [0, 0]
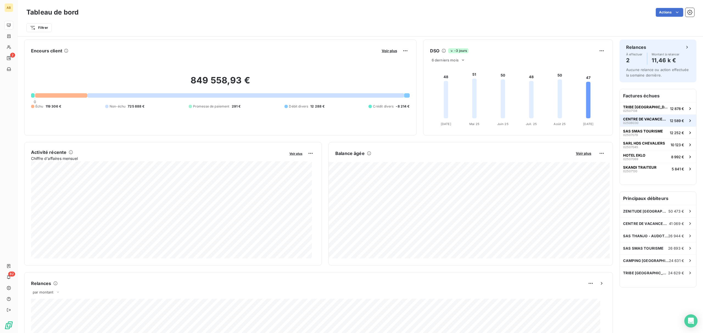
click at [636, 117] on span "CENTRE DE VACANCES CCAS" at bounding box center [645, 119] width 44 height 4
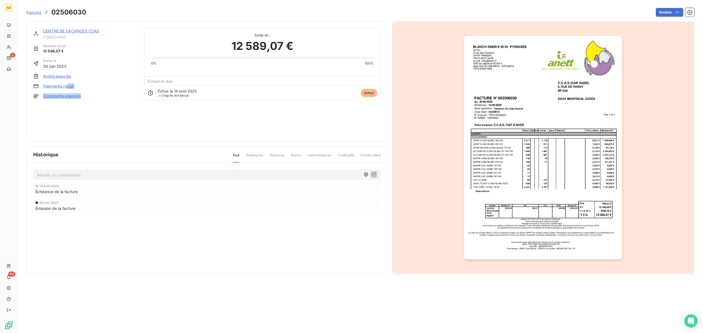
drag, startPoint x: 66, startPoint y: 84, endPoint x: 83, endPoint y: 89, distance: 17.7
click at [83, 89] on div "CENTRE DE VACANCES CCAS C590024400 Montant initial 12 589,07 € Émise le [DATE] …" at bounding box center [85, 81] width 104 height 107
click at [89, 93] on div "CENTRE DE VACANCES CCAS C590024400 Montant initial 12 589,07 € Émise le [DATE] …" at bounding box center [85, 81] width 104 height 107
click at [68, 85] on link "Paiements reçus" at bounding box center [58, 85] width 30 height 5
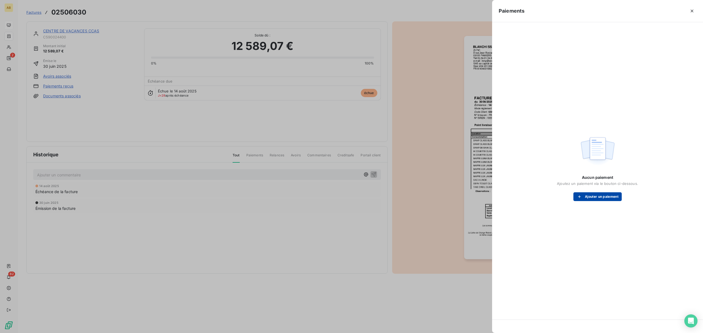
click at [613, 197] on button "Ajouter un paiement" at bounding box center [597, 196] width 48 height 9
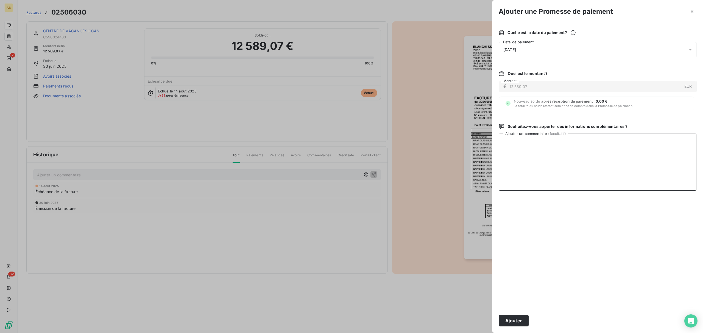
click at [534, 157] on textarea "Ajouter un commentaire ( facultatif )" at bounding box center [598, 162] width 198 height 57
type textarea "Le virement est parti le 10/09"
click at [517, 324] on button "Ajouter" at bounding box center [514, 321] width 30 height 12
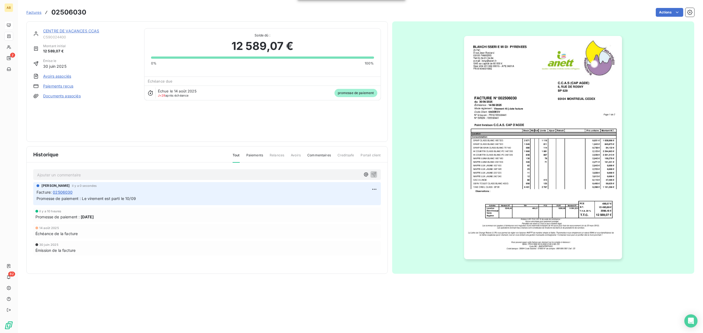
click at [30, 14] on span "Factures" at bounding box center [33, 12] width 15 height 4
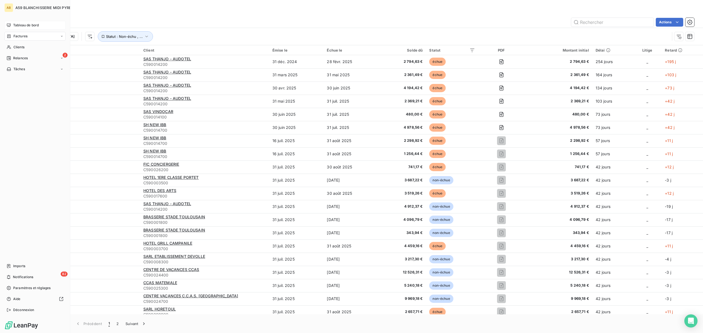
click at [33, 24] on span "Tableau de bord" at bounding box center [26, 25] width 26 height 5
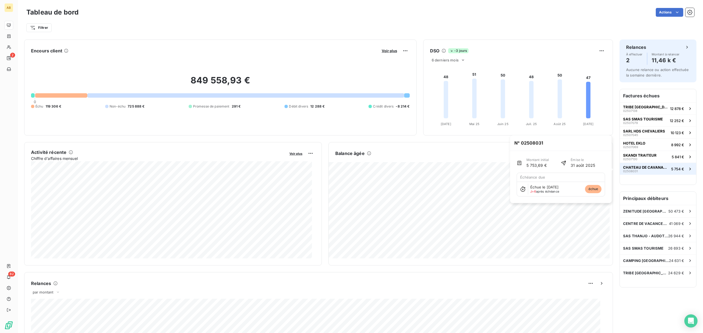
click at [647, 168] on span "CHATEAU DE CAVANAC - SARL [PERSON_NAME]" at bounding box center [646, 167] width 46 height 4
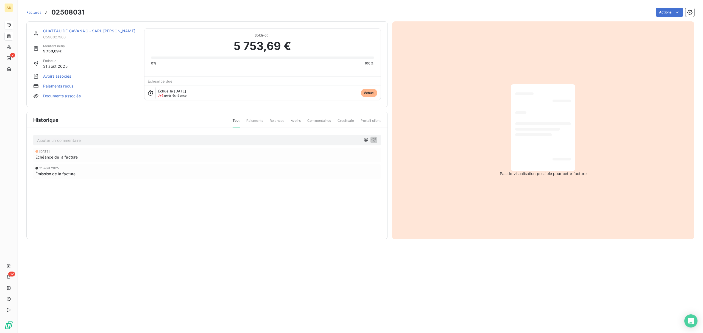
click at [111, 31] on link "CHATEAU DE CAVANAC - SARL [PERSON_NAME]" at bounding box center [89, 31] width 92 height 5
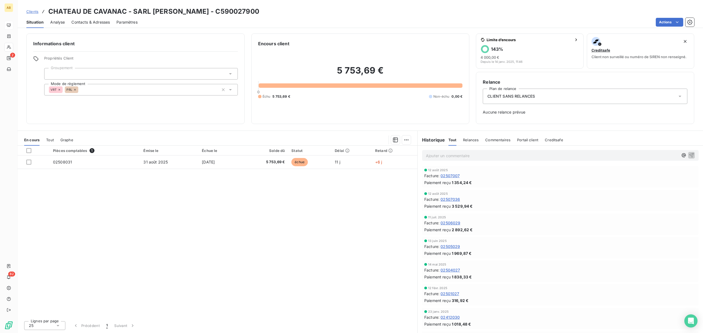
click at [59, 89] on icon at bounding box center [59, 89] width 3 height 3
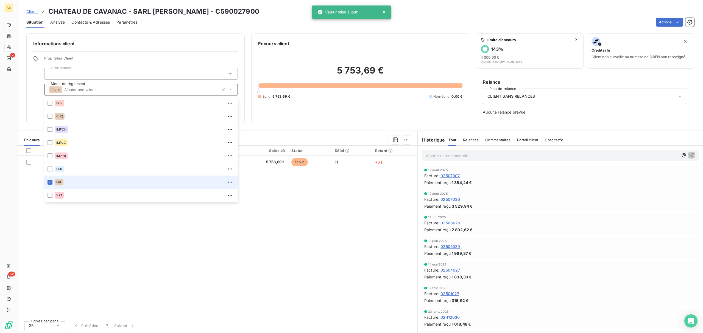
click at [61, 181] on span "PRL" at bounding box center [58, 182] width 5 height 3
click at [50, 181] on div at bounding box center [49, 182] width 5 height 5
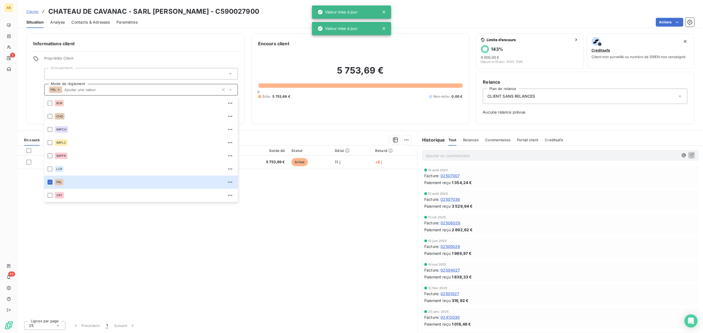
click at [113, 230] on div "Pièces comptables 1 Émise le Échue le Solde dû Statut Délai Retard 02508031 [DA…" at bounding box center [218, 231] width 400 height 171
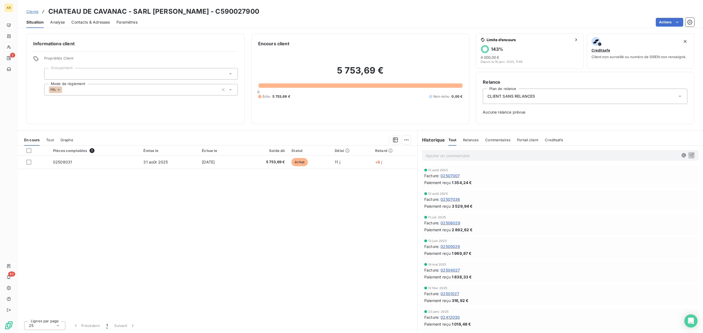
click at [251, 209] on div "Pièces comptables 1 Émise le Échue le Solde dû Statut Délai Retard 02508031 [DA…" at bounding box center [218, 231] width 400 height 171
click at [468, 139] on span "Relances" at bounding box center [471, 140] width 16 height 4
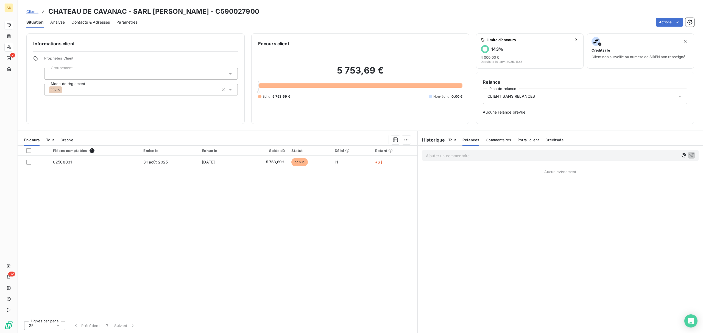
click at [30, 13] on span "Clients" at bounding box center [32, 11] width 12 height 4
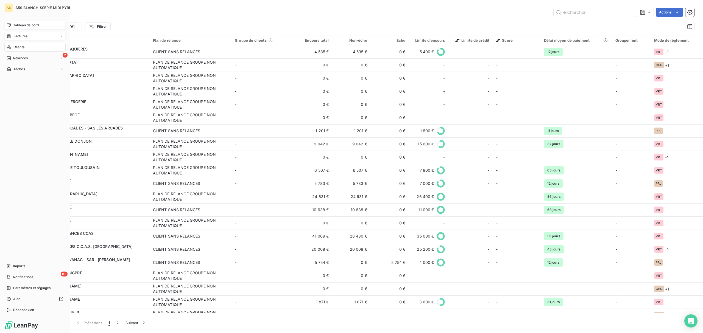
click at [22, 37] on span "Factures" at bounding box center [20, 36] width 14 height 5
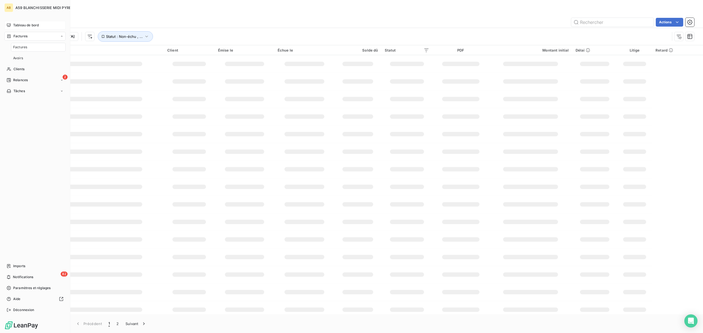
click at [21, 25] on span "Tableau de bord" at bounding box center [26, 25] width 26 height 5
